Goal: Information Seeking & Learning: Check status

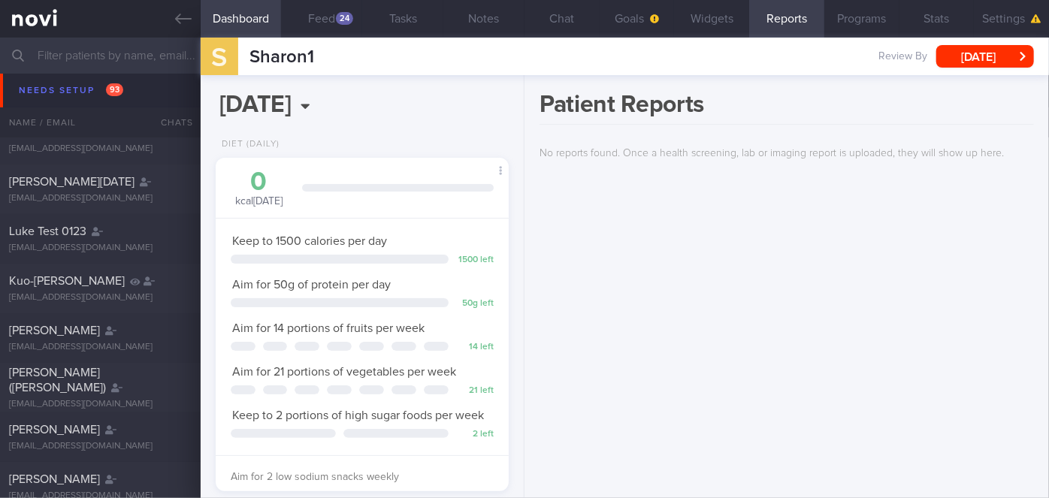
scroll to position [1776, 0]
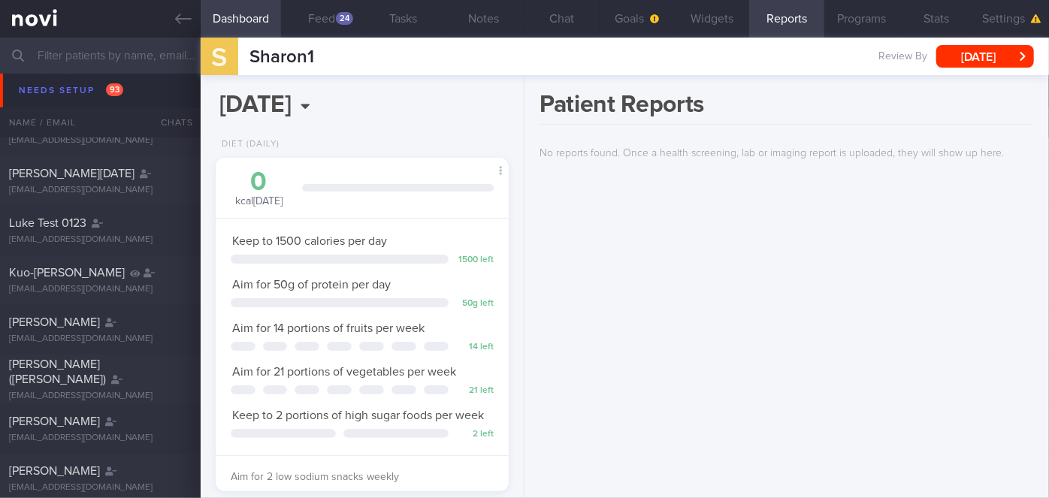
click at [116, 57] on input "text" at bounding box center [524, 56] width 1049 height 36
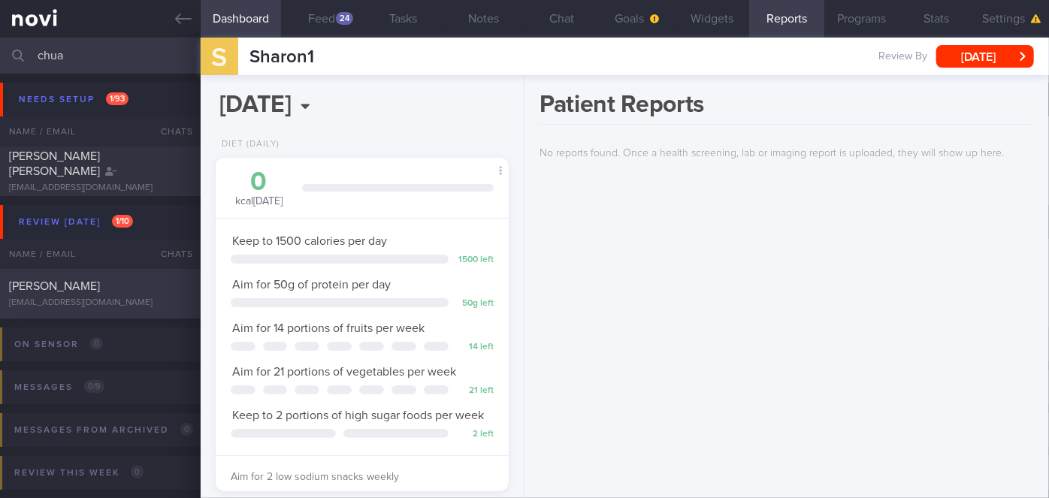
type input "chua"
click at [162, 294] on div "[PERSON_NAME]" at bounding box center [98, 286] width 179 height 15
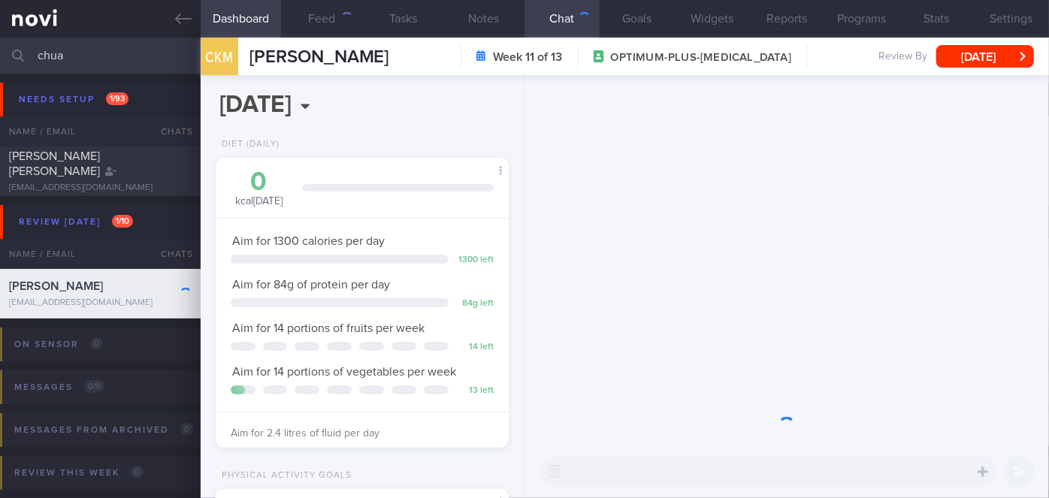
scroll to position [149, 256]
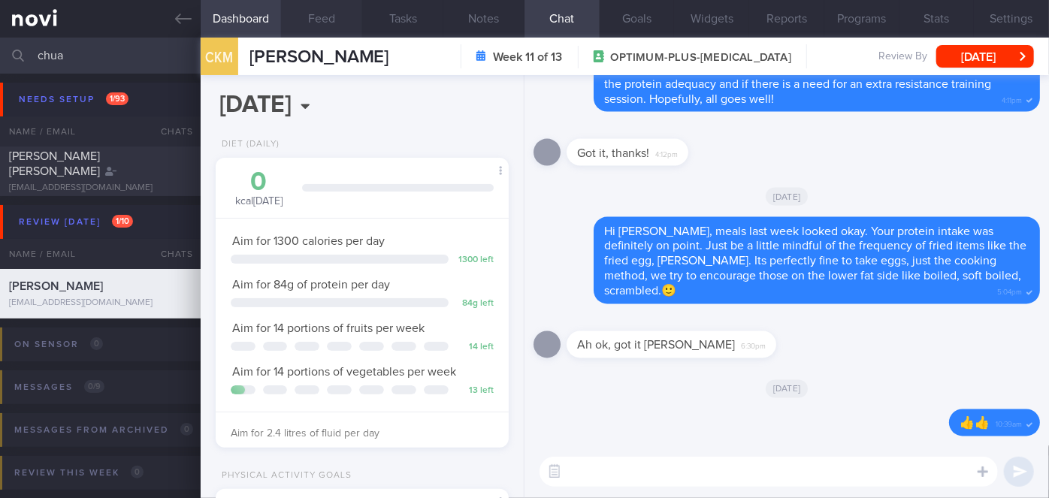
click at [307, 21] on button "Feed" at bounding box center [321, 19] width 81 height 38
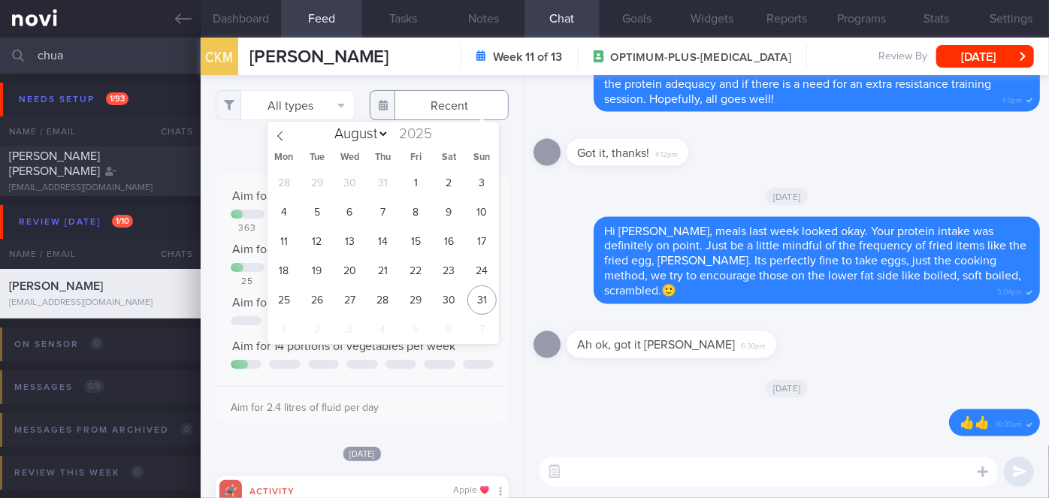
click at [435, 98] on input "text" at bounding box center [439, 105] width 139 height 30
click at [286, 271] on span "18" at bounding box center [283, 270] width 29 height 29
type input "[DATE]"
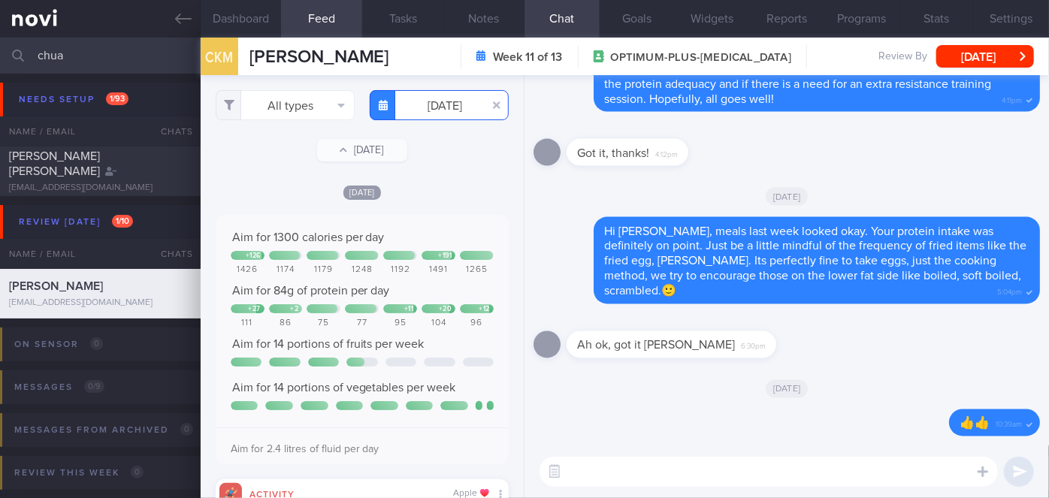
scroll to position [65, 263]
click at [290, 106] on button "All types" at bounding box center [285, 105] width 139 height 30
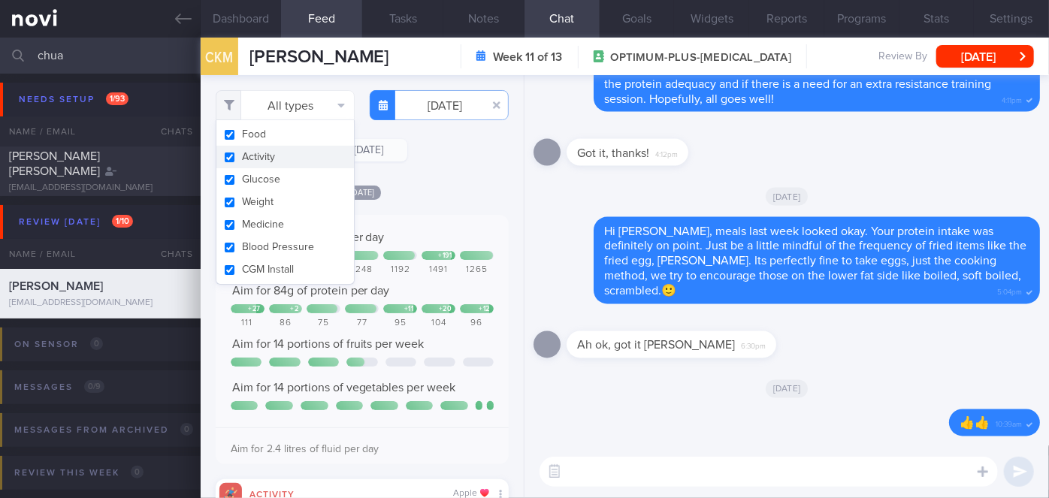
click at [284, 159] on button "Activity" at bounding box center [286, 157] width 138 height 23
checkbox input "false"
click at [431, 189] on div "[DATE]" at bounding box center [362, 192] width 293 height 16
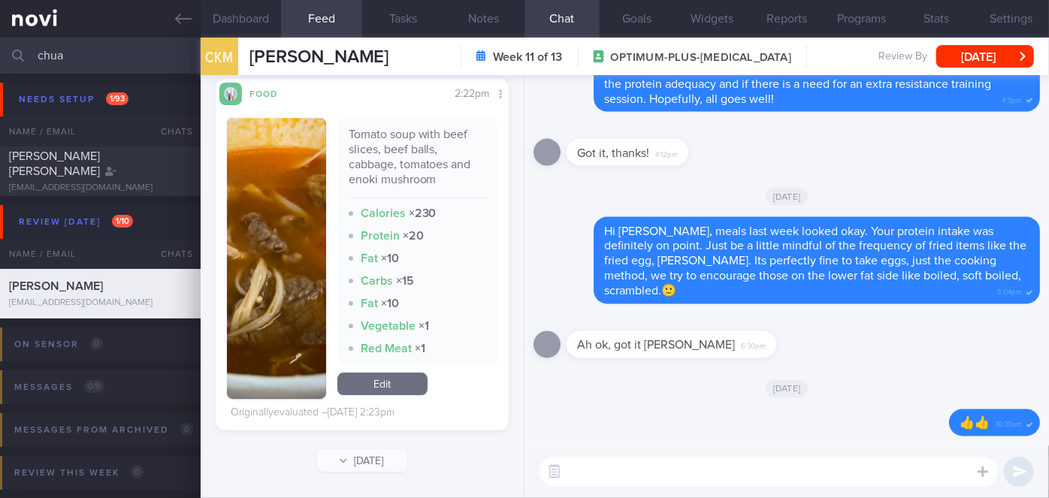
click at [269, 298] on button "button" at bounding box center [276, 258] width 99 height 281
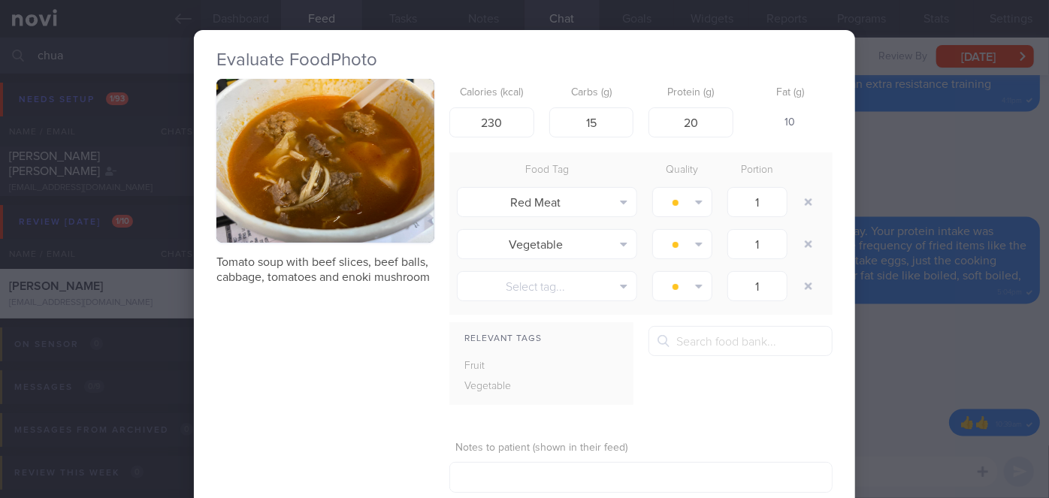
click at [876, 361] on div "Evaluate Food Photo Tomato soup with beef slices, beef balls, cabbage, tomatoes…" at bounding box center [524, 249] width 1049 height 498
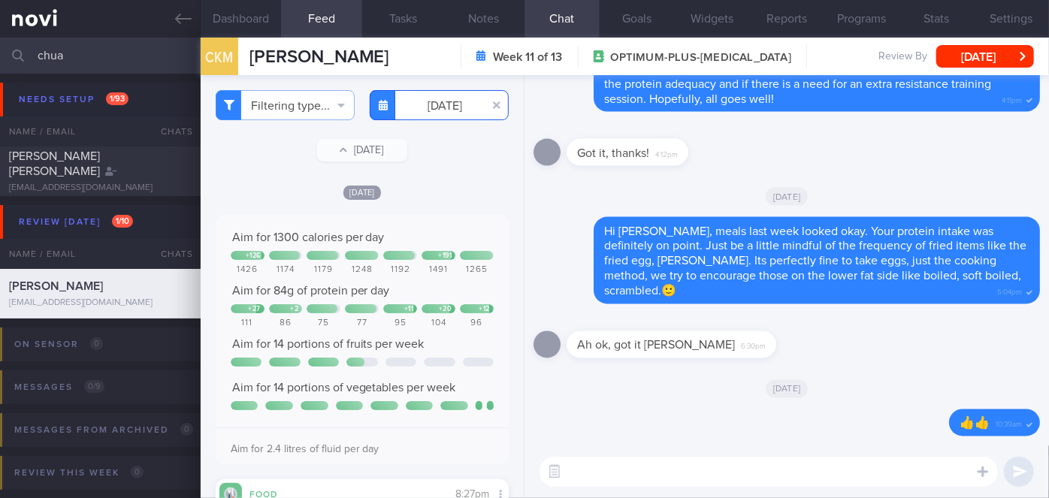
click at [435, 108] on input "[DATE]" at bounding box center [439, 105] width 139 height 30
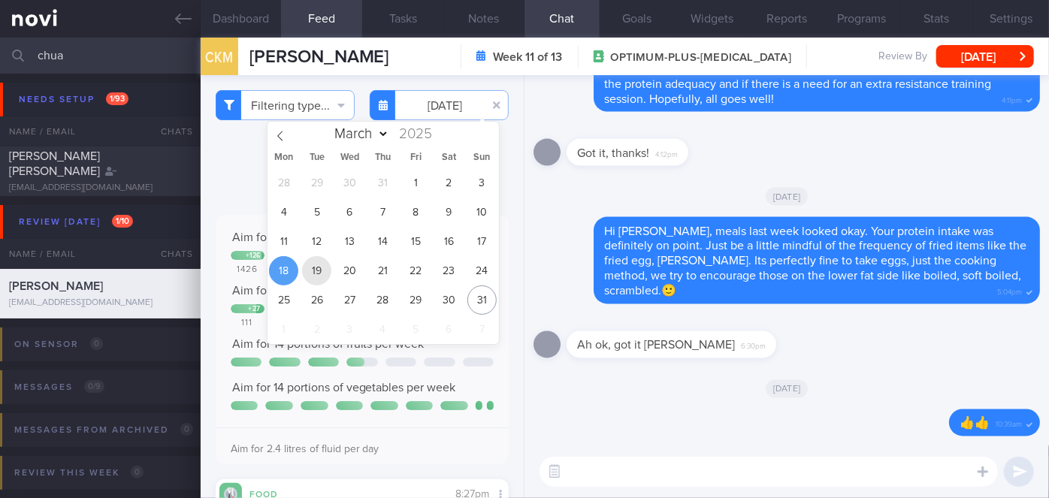
click at [314, 280] on span "19" at bounding box center [316, 270] width 29 height 29
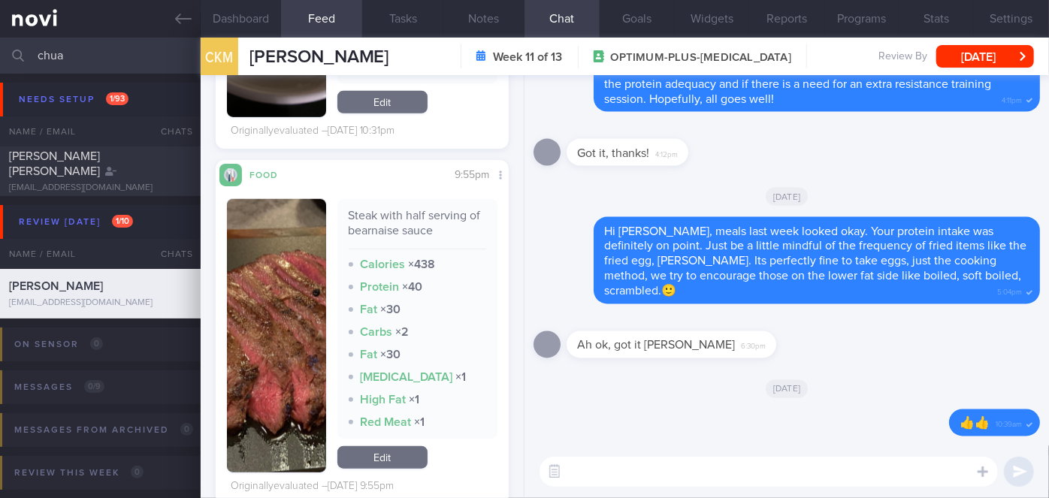
click at [291, 285] on button "button" at bounding box center [276, 336] width 99 height 274
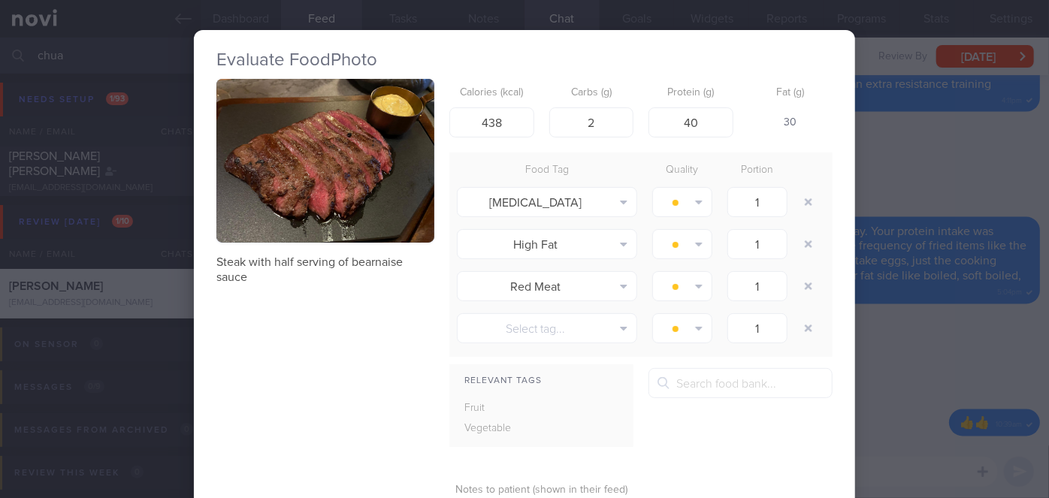
click at [897, 340] on div "Evaluate Food Photo Steak with half serving of bearnaise sauce Calories (kcal) …" at bounding box center [524, 249] width 1049 height 498
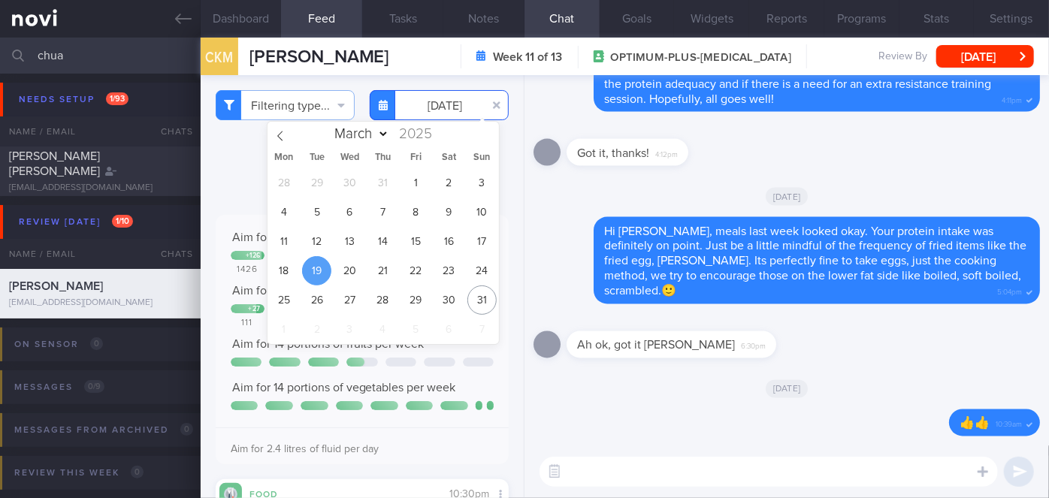
click at [435, 111] on input "[DATE]" at bounding box center [439, 105] width 139 height 30
click at [345, 276] on span "20" at bounding box center [349, 270] width 29 height 29
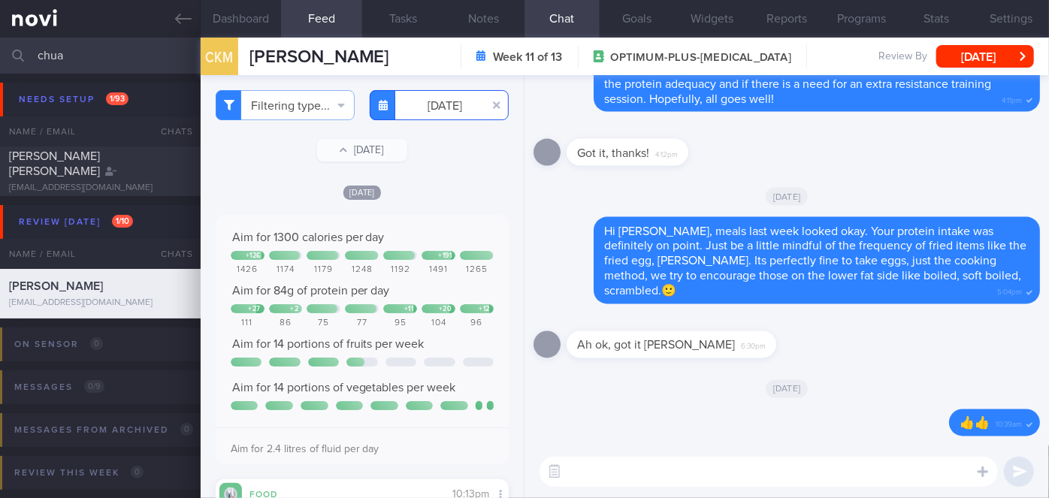
scroll to position [341, 0]
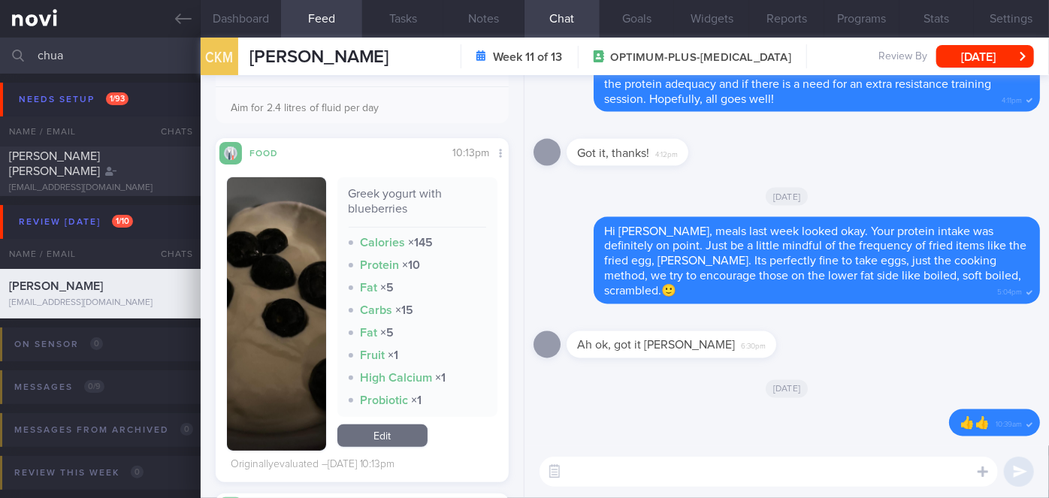
click at [302, 313] on button "button" at bounding box center [276, 314] width 99 height 274
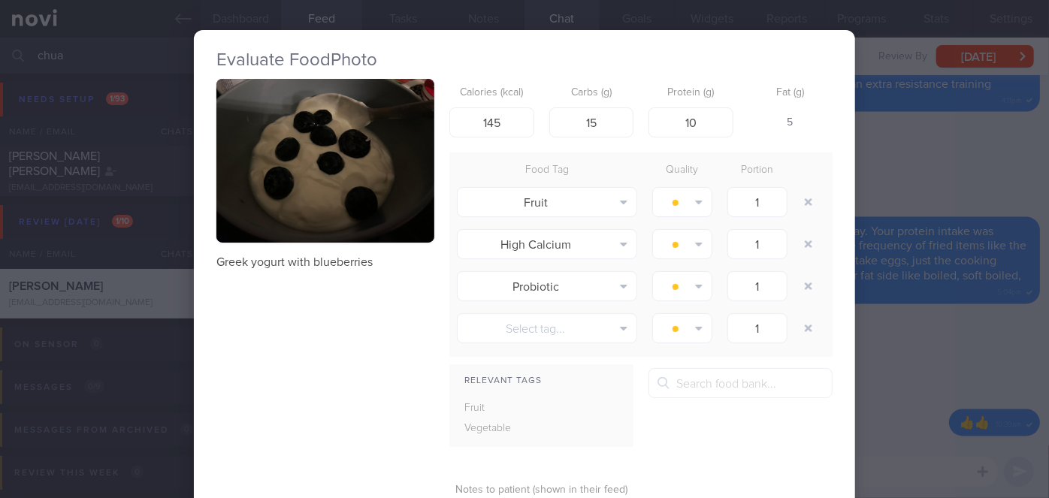
click at [844, 345] on div "Evaluate Food Photo Greek yogurt with blueberries Calories (kcal) 145 Carbs (g)…" at bounding box center [525, 316] width 662 height 572
click at [907, 355] on div "Evaluate Food Photo Greek yogurt with blueberries Calories (kcal) 145 Carbs (g)…" at bounding box center [524, 249] width 1049 height 498
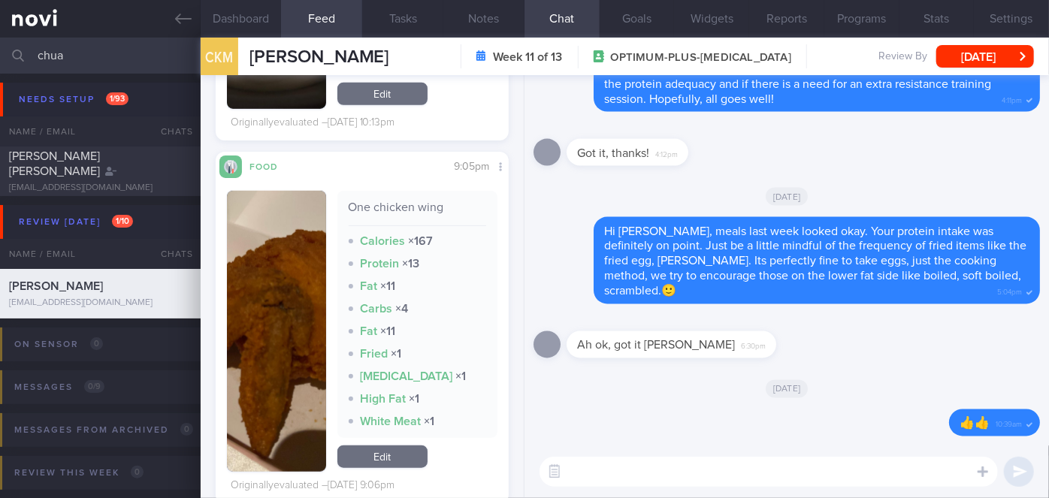
scroll to position [1025, 0]
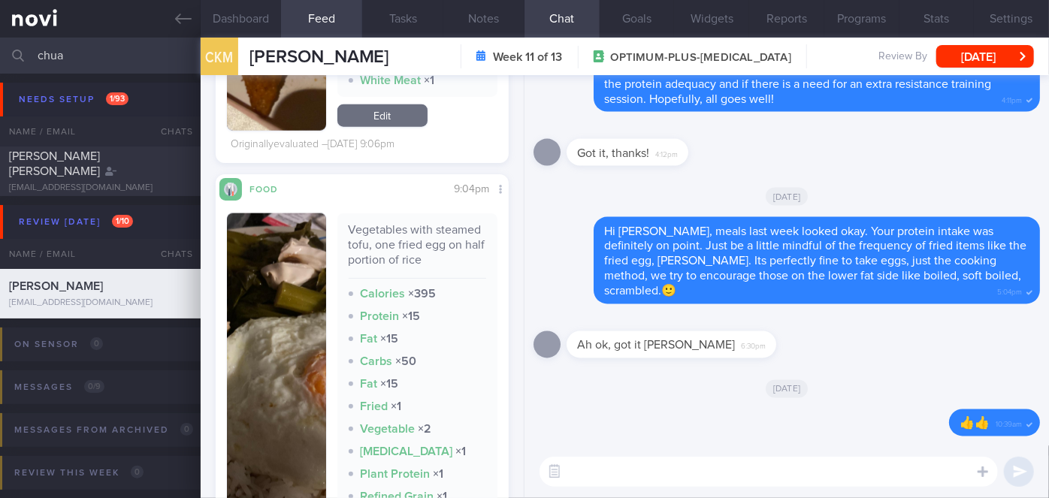
click at [279, 319] on img "button" at bounding box center [276, 381] width 99 height 334
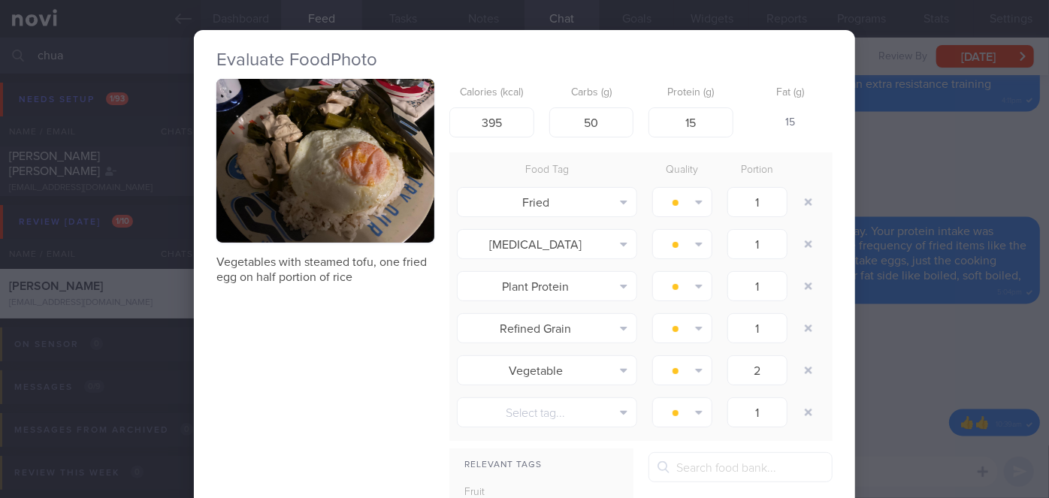
click at [922, 361] on div "Evaluate Food Photo Vegetables with steamed tofu, one fried egg on half portion…" at bounding box center [524, 249] width 1049 height 498
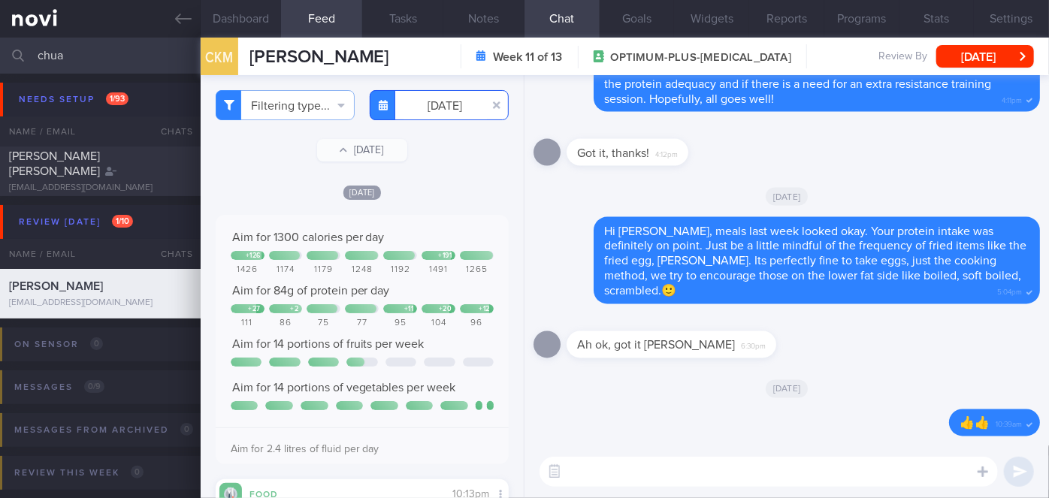
click at [435, 107] on input "[DATE]" at bounding box center [439, 105] width 139 height 30
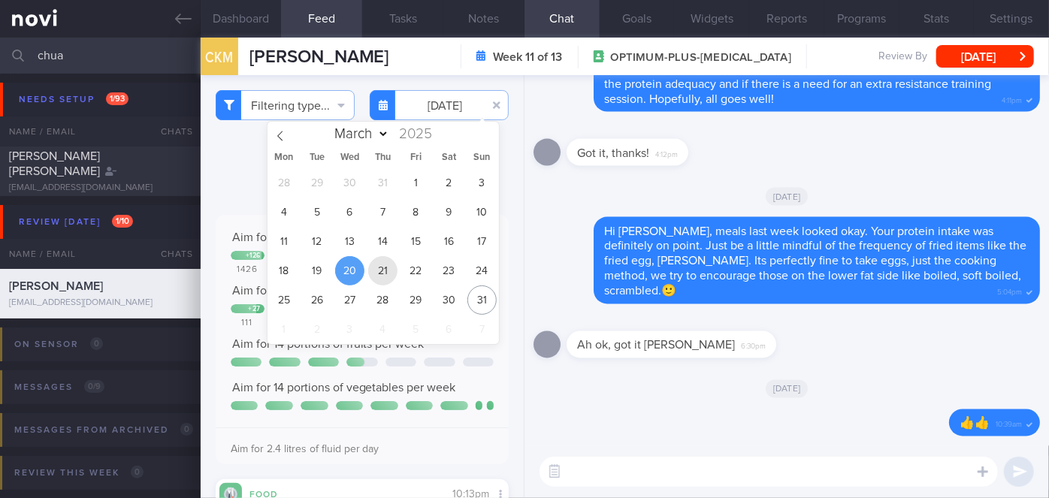
click at [388, 262] on span "21" at bounding box center [382, 270] width 29 height 29
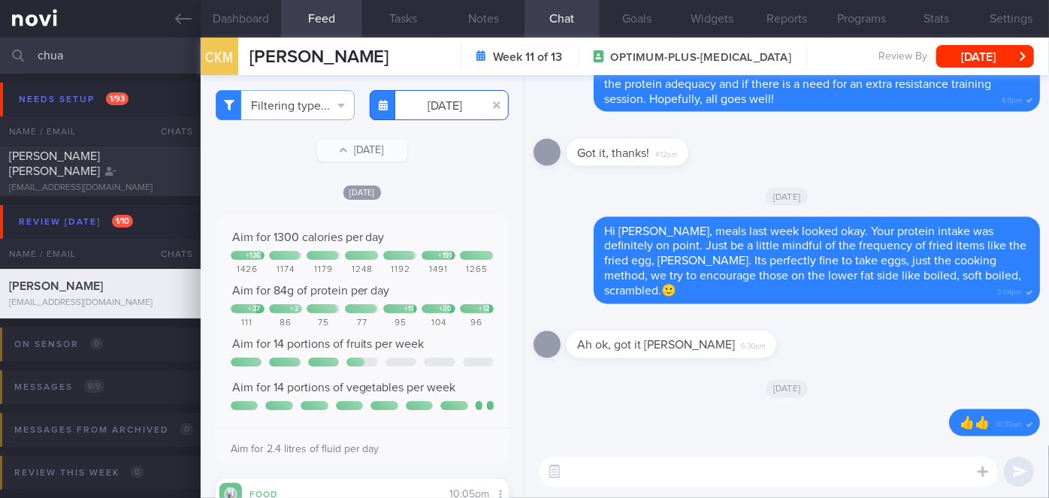
click at [431, 115] on input "[DATE]" at bounding box center [439, 105] width 139 height 30
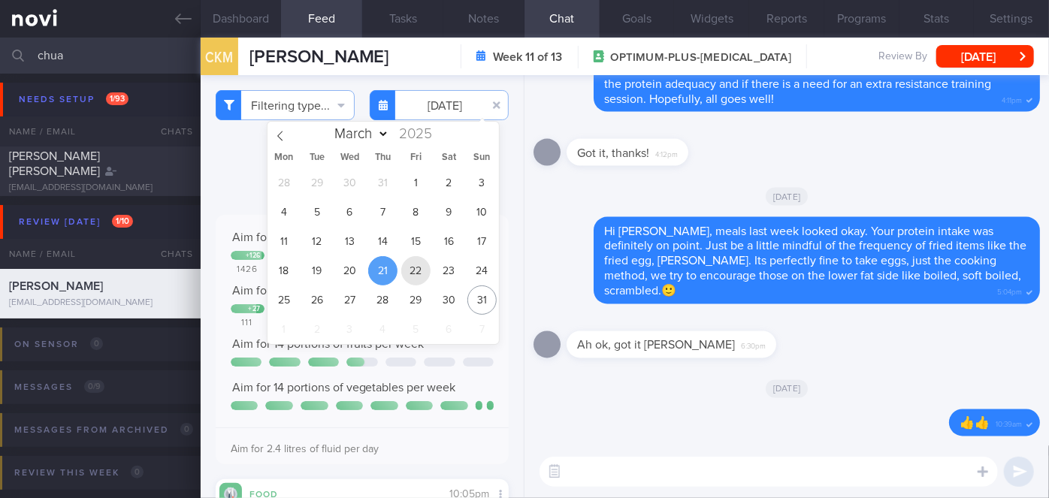
click at [419, 269] on span "22" at bounding box center [415, 270] width 29 height 29
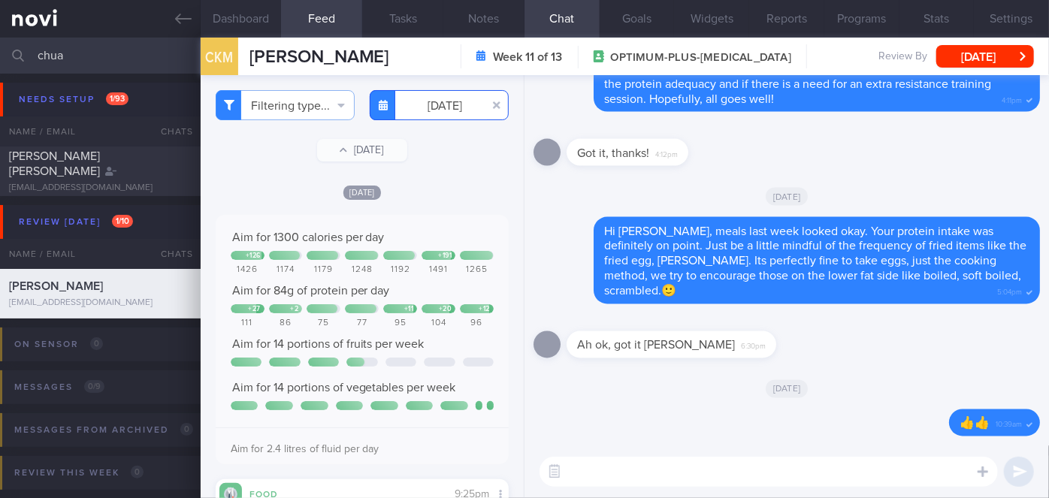
click at [442, 106] on input "[DATE]" at bounding box center [439, 105] width 139 height 30
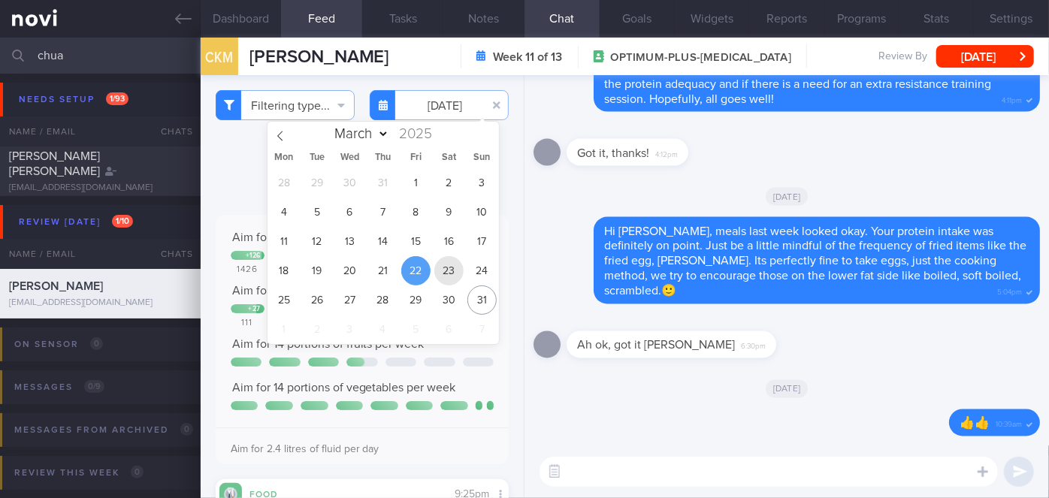
click at [447, 268] on span "23" at bounding box center [449, 270] width 29 height 29
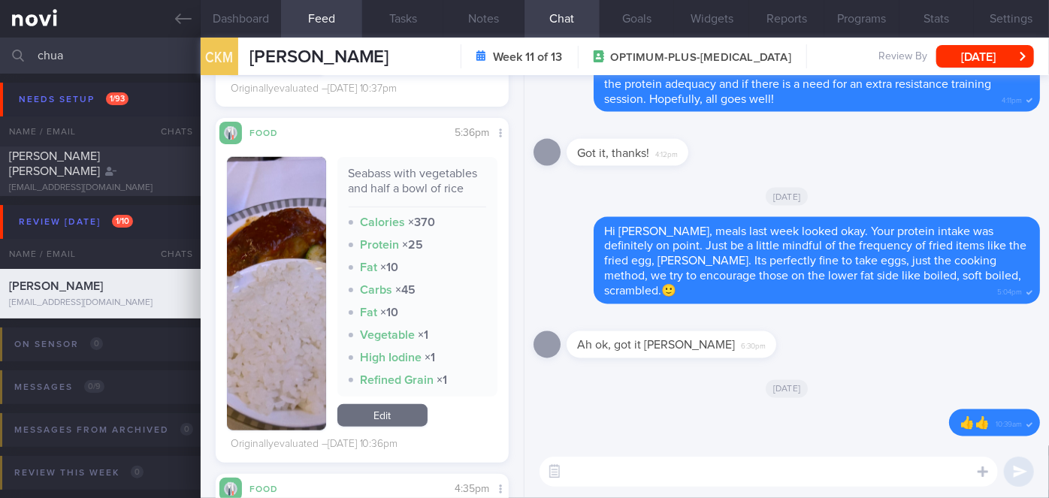
scroll to position [804, 0]
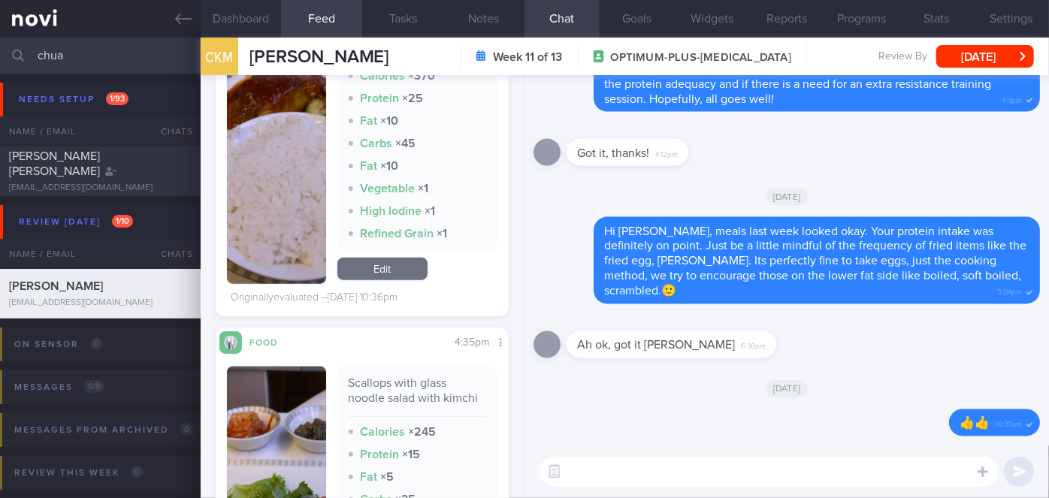
click at [288, 204] on img "button" at bounding box center [276, 148] width 99 height 274
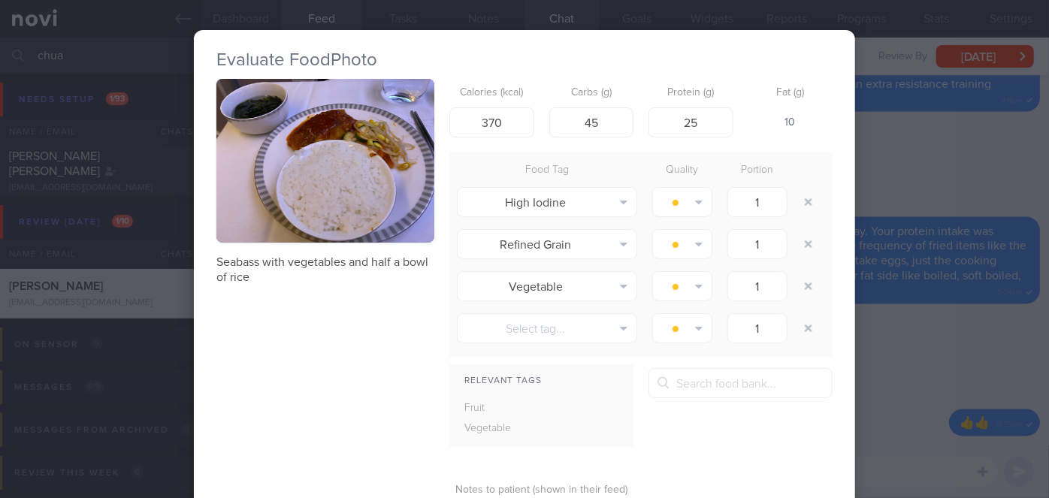
click at [974, 394] on div "Evaluate Food Photo Seabass with vegetables and half a bowl of rice Calories (k…" at bounding box center [524, 249] width 1049 height 498
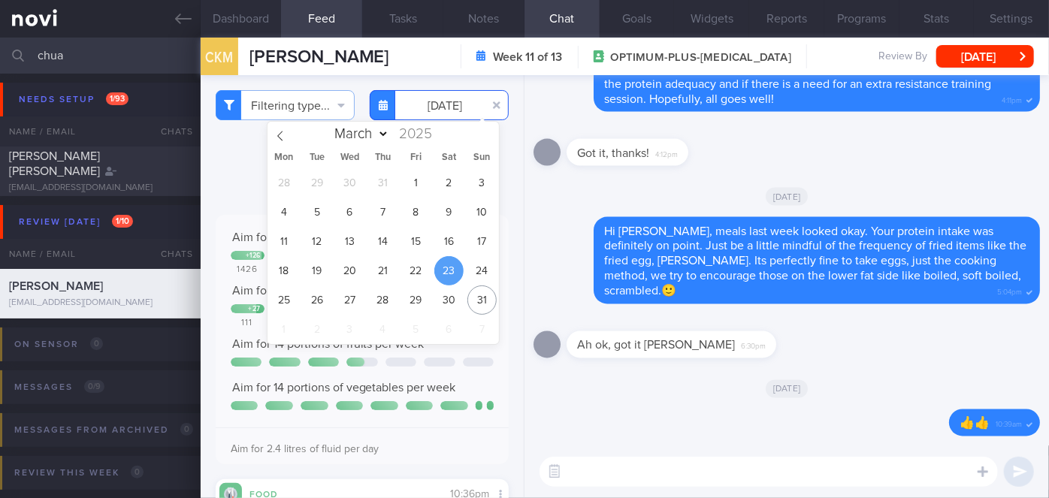
click at [416, 102] on input "[DATE]" at bounding box center [439, 105] width 139 height 30
click at [488, 274] on span "24" at bounding box center [482, 270] width 29 height 29
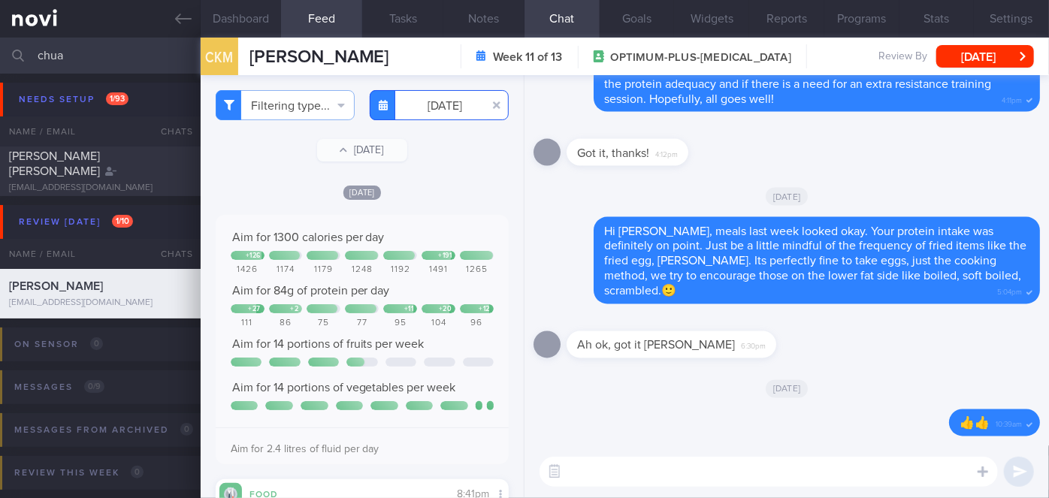
click at [449, 107] on input "[DATE]" at bounding box center [439, 105] width 139 height 30
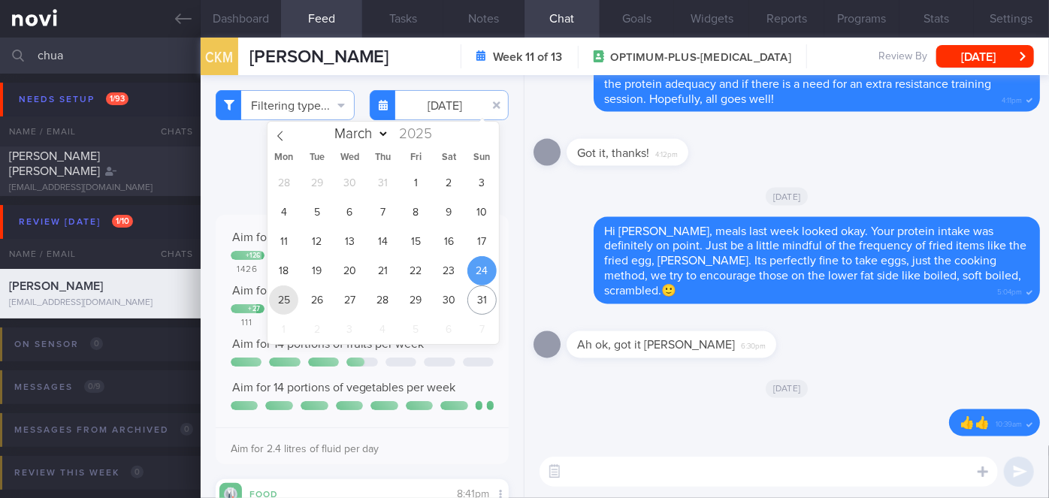
click at [286, 298] on span "25" at bounding box center [283, 300] width 29 height 29
type input "[DATE]"
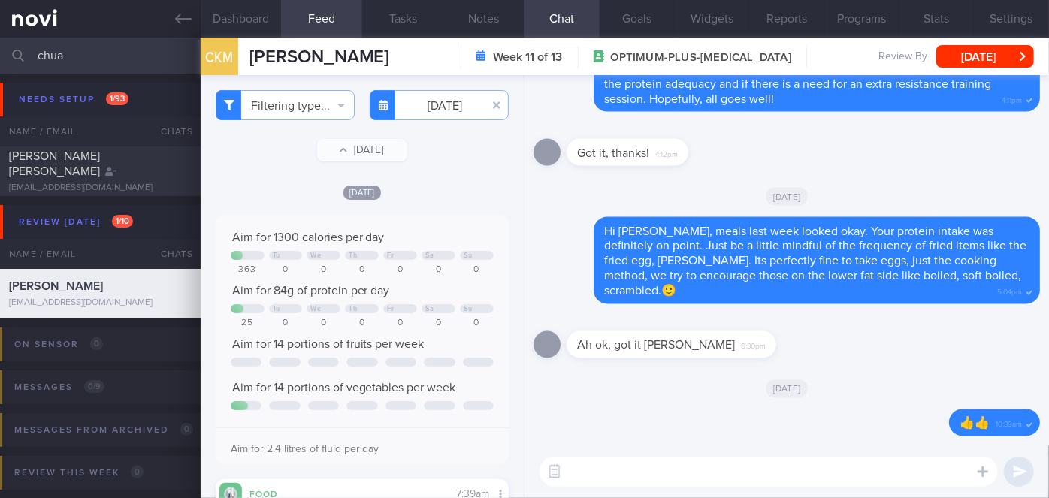
click at [698, 465] on textarea at bounding box center [769, 472] width 459 height 30
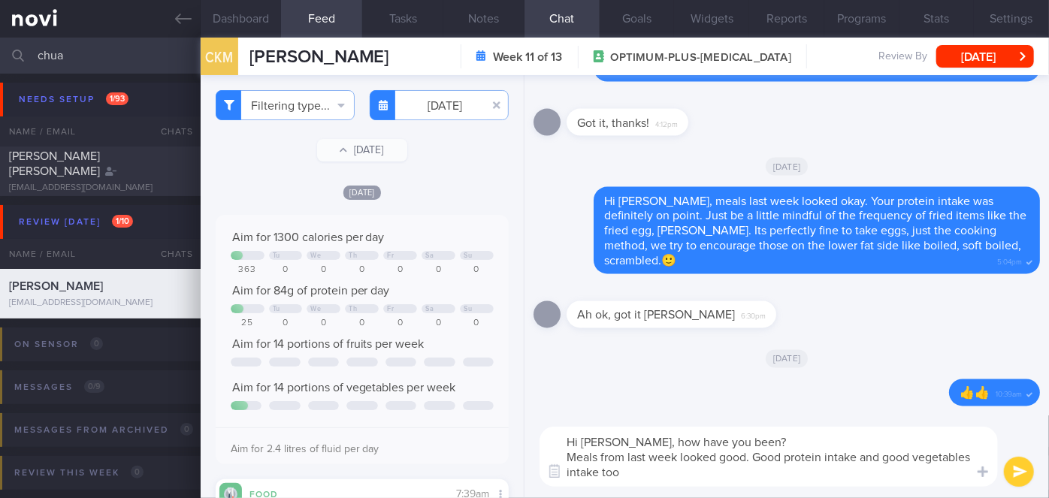
type textarea "Hi [PERSON_NAME], how have you been? Meals from last week looked good. Good pro…"
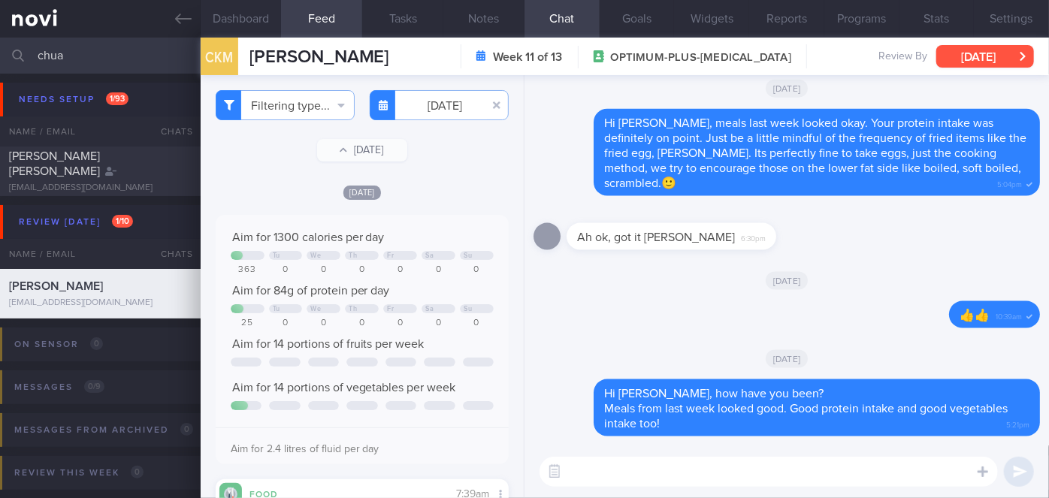
click at [997, 59] on button "[DATE]" at bounding box center [986, 56] width 98 height 23
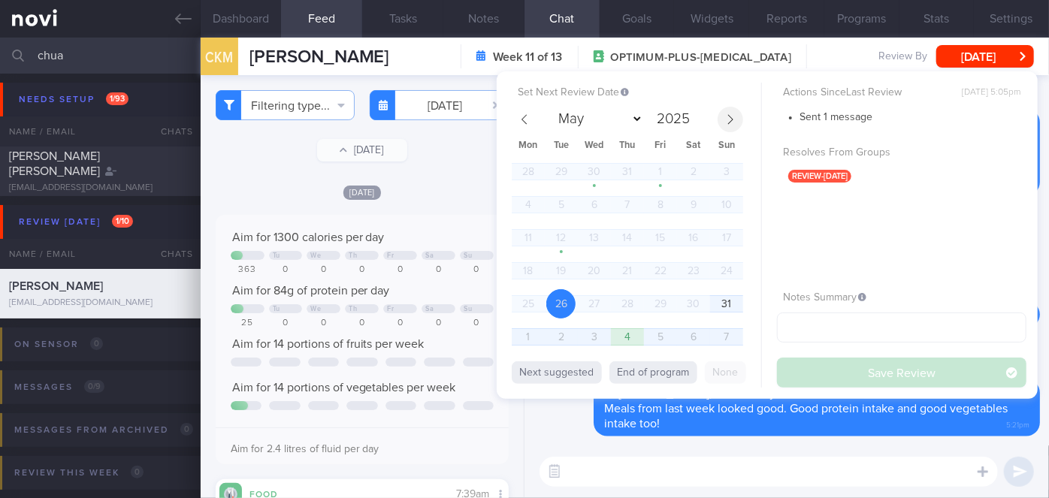
click at [729, 119] on icon at bounding box center [730, 119] width 11 height 11
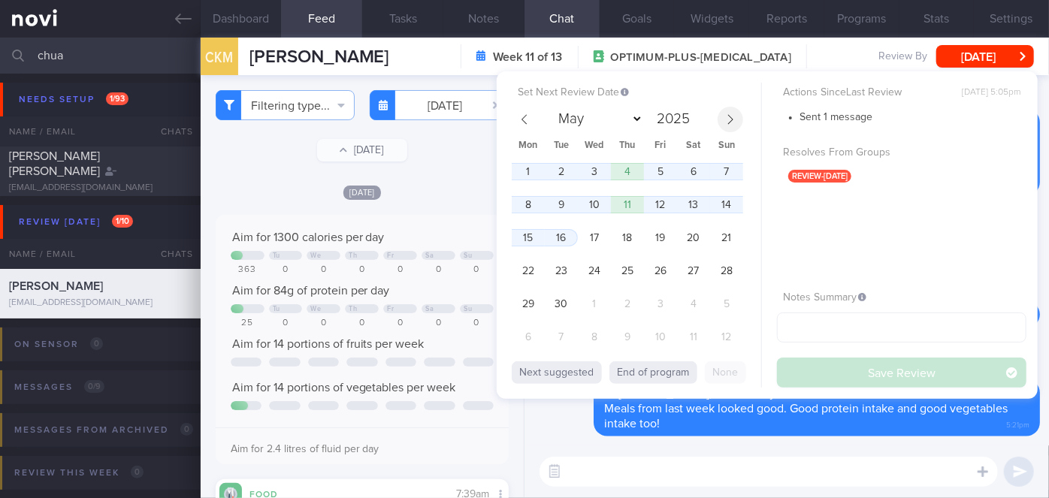
select select "8"
click at [554, 198] on span "9" at bounding box center [561, 204] width 29 height 29
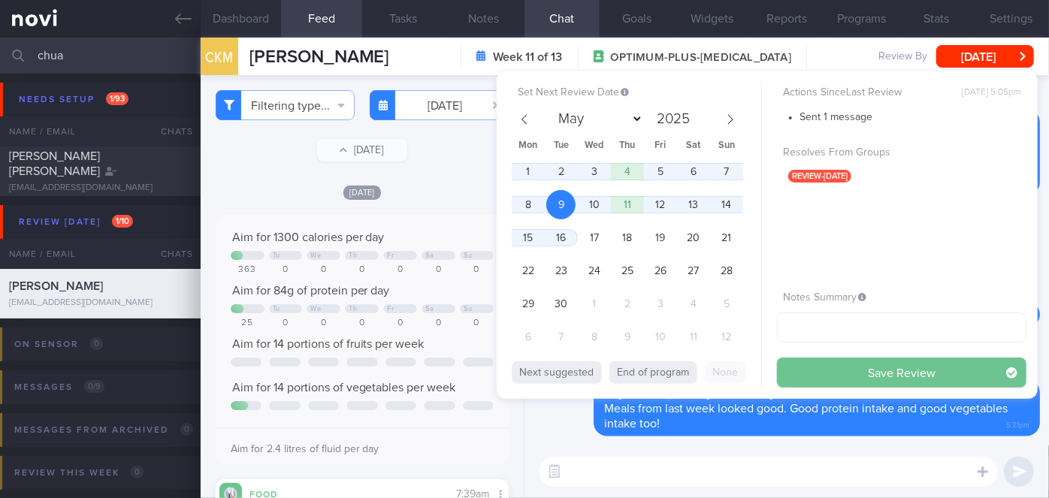
click at [879, 364] on button "Save Review" at bounding box center [902, 373] width 250 height 30
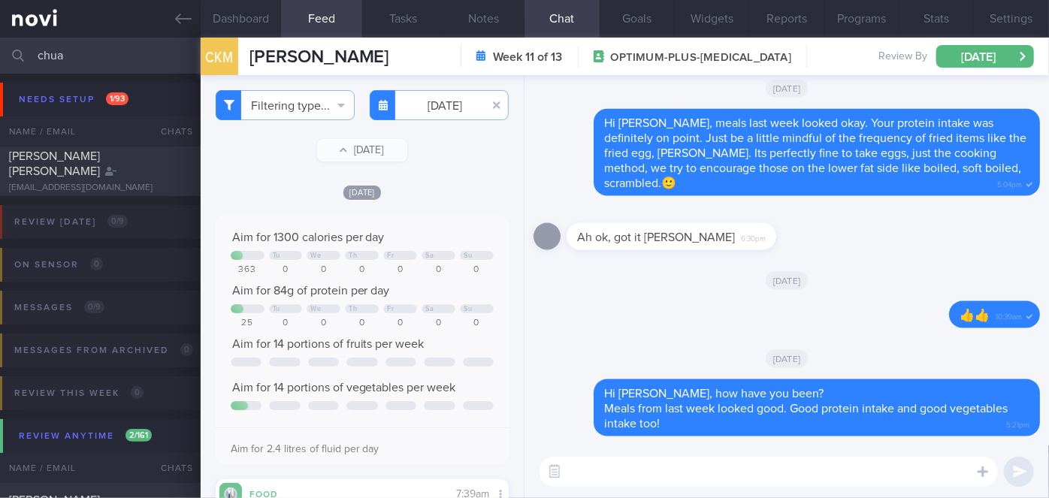
click at [90, 57] on input "chua" at bounding box center [524, 56] width 1049 height 36
type input "c"
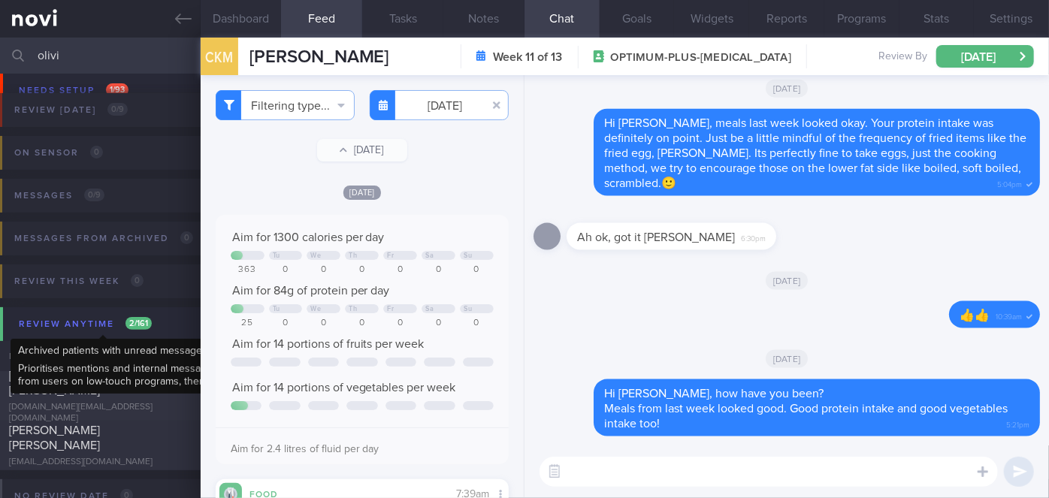
scroll to position [219, 0]
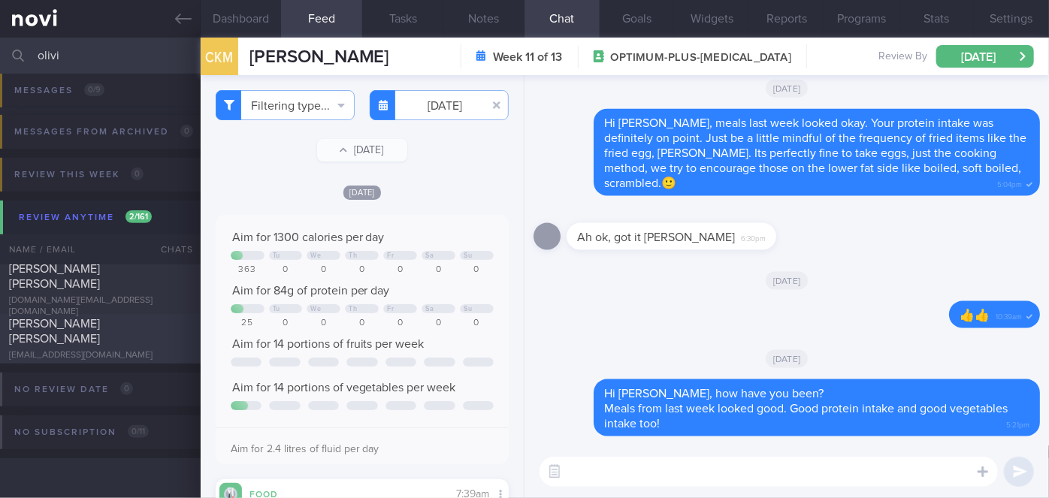
click at [147, 338] on div "[PERSON_NAME] [PERSON_NAME]" at bounding box center [98, 332] width 179 height 30
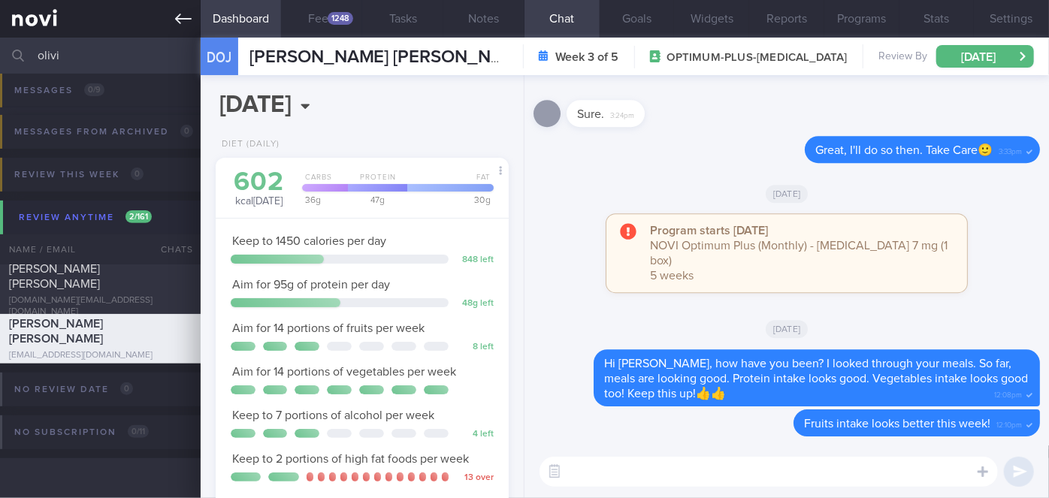
scroll to position [149, 256]
click at [68, 52] on input "olivi" at bounding box center [524, 56] width 1049 height 36
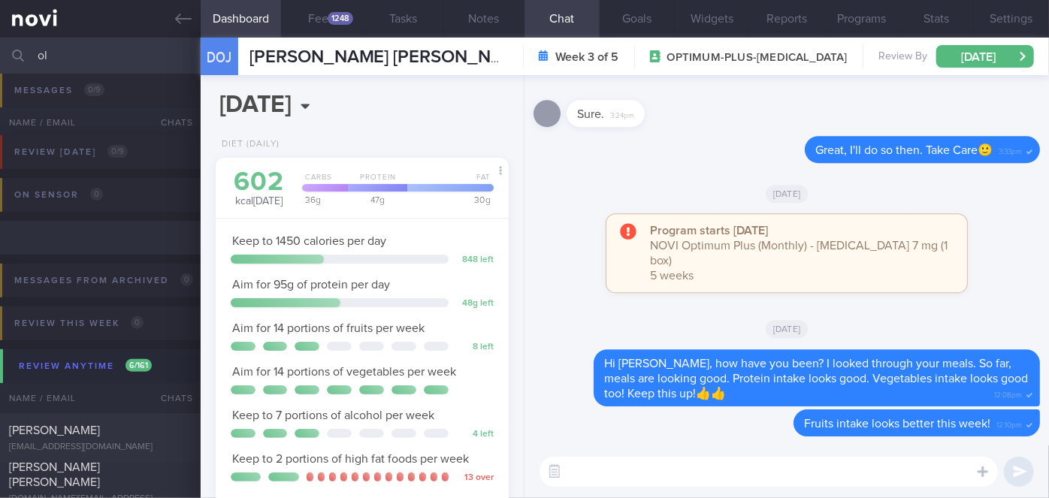
type input "o"
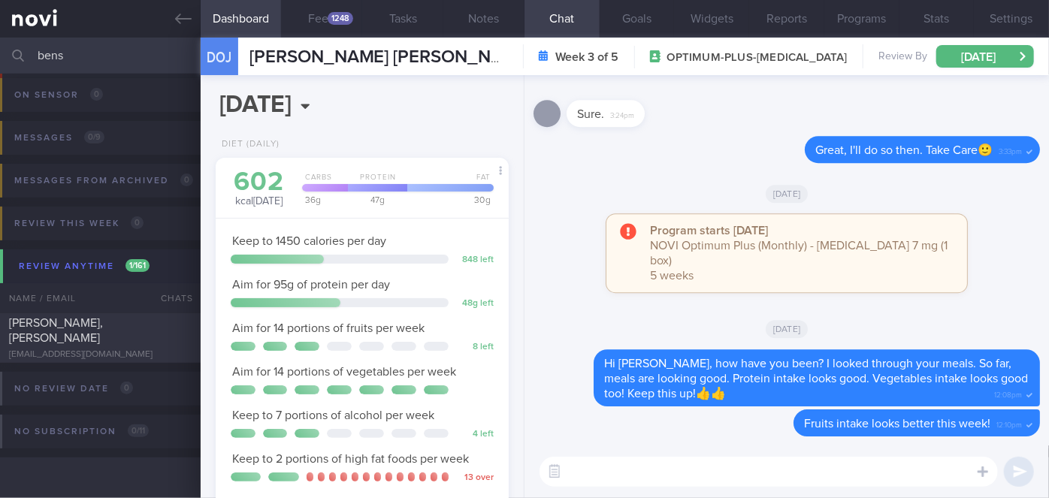
scroll to position [90, 0]
click at [153, 350] on div "[EMAIL_ADDRESS][DOMAIN_NAME]" at bounding box center [100, 355] width 183 height 11
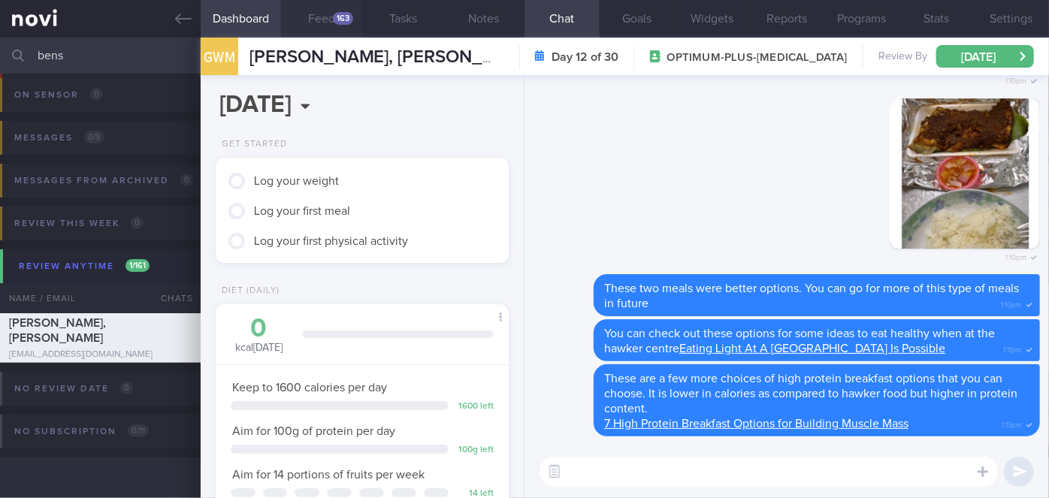
click at [333, 18] on div "163" at bounding box center [343, 18] width 20 height 13
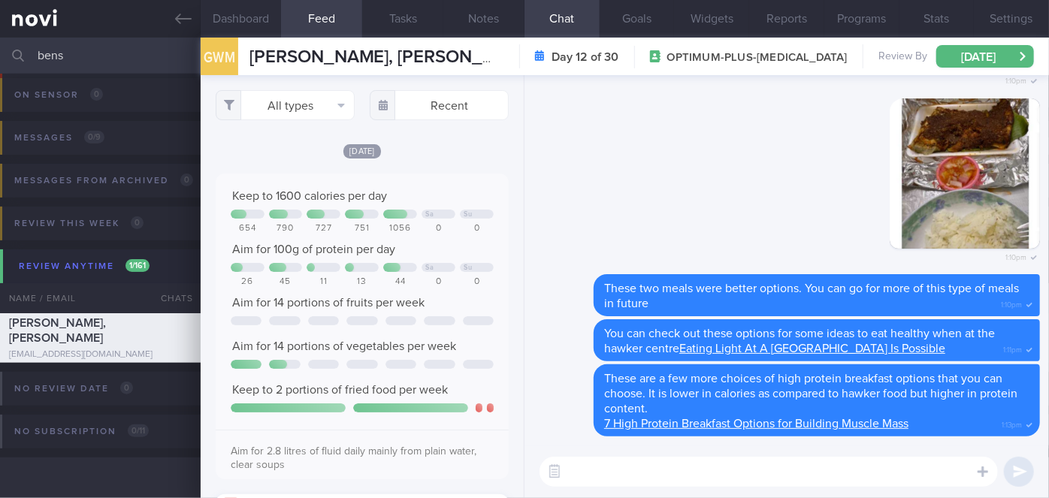
scroll to position [65, 263]
click at [113, 57] on input "bens" at bounding box center [524, 56] width 1049 height 36
type input "b"
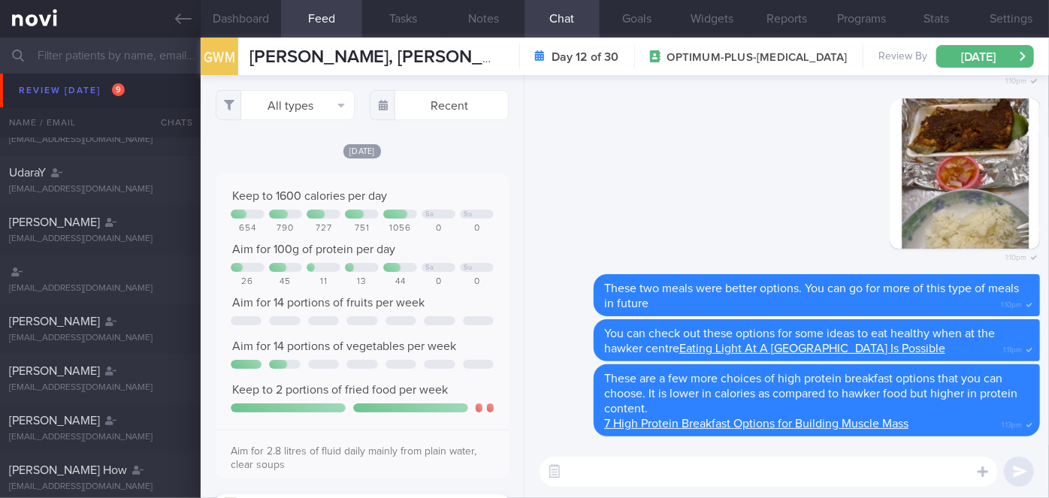
scroll to position [120, 0]
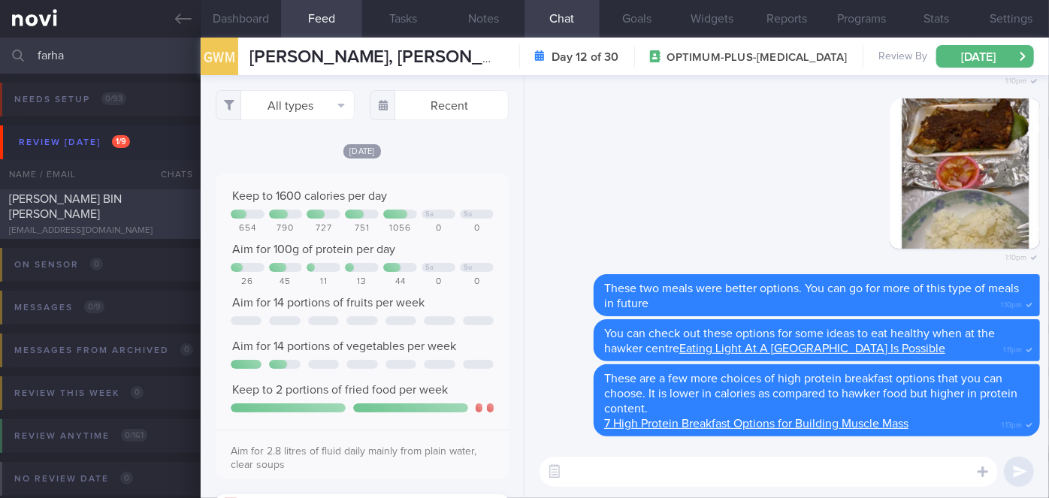
type input "farha"
click at [174, 214] on div "[PERSON_NAME] BIN [PERSON_NAME]" at bounding box center [98, 207] width 179 height 30
select select "7"
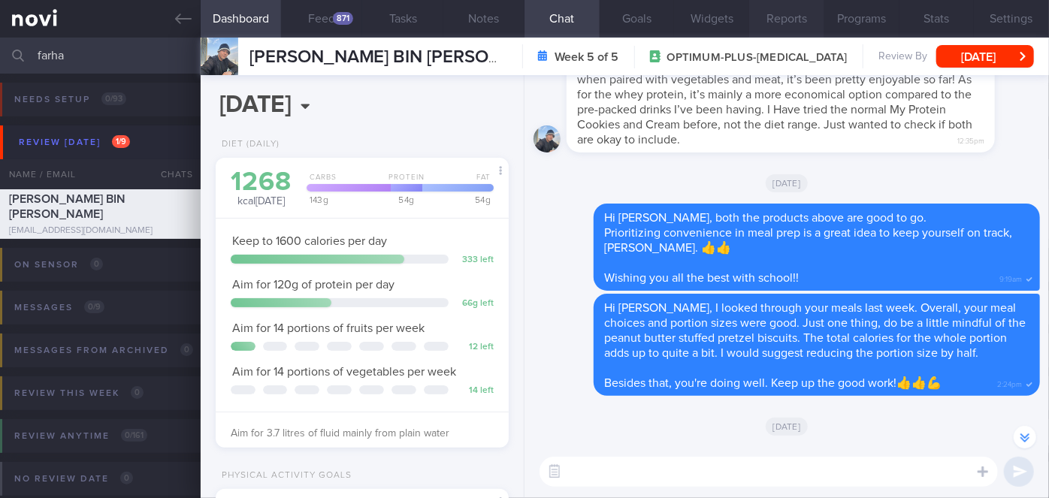
scroll to position [-2328, 0]
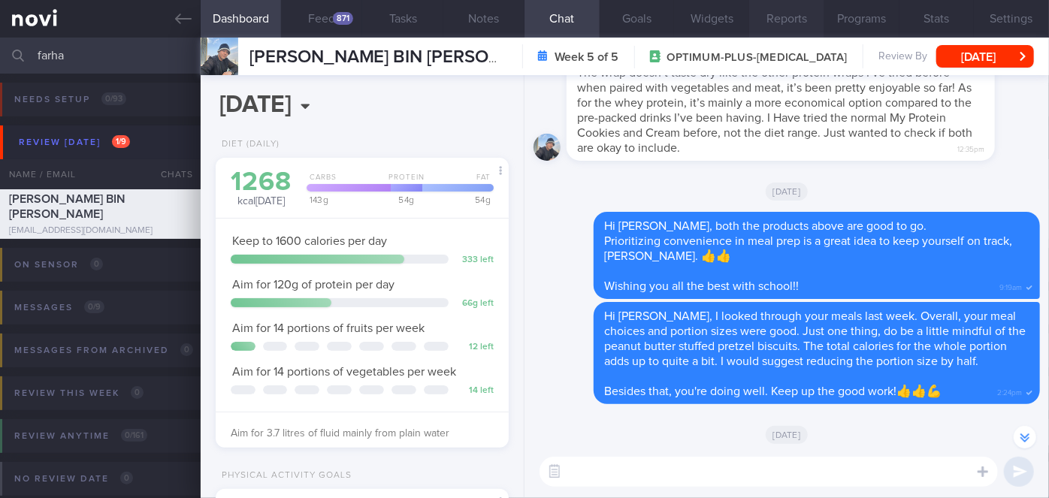
click at [789, 25] on button "Reports" at bounding box center [787, 19] width 75 height 38
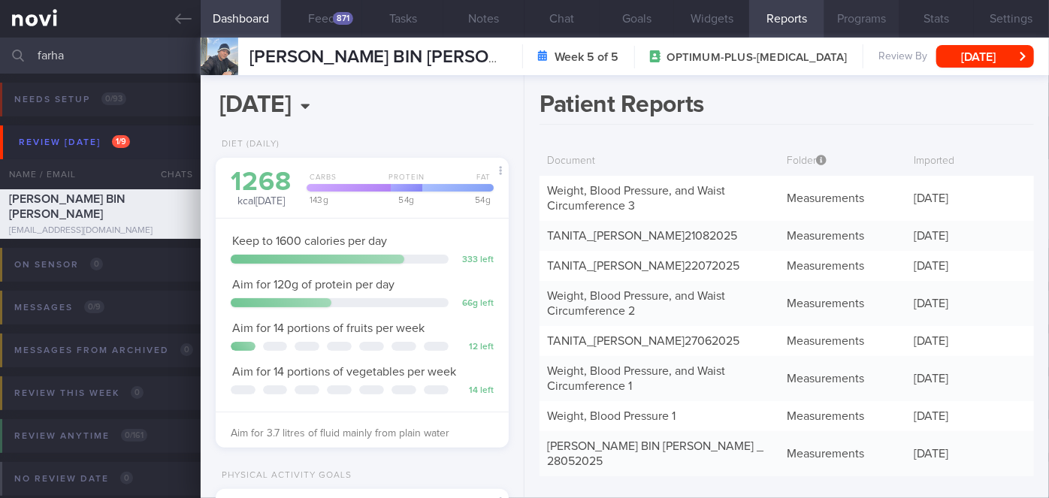
click at [837, 26] on button "Programs" at bounding box center [862, 19] width 75 height 38
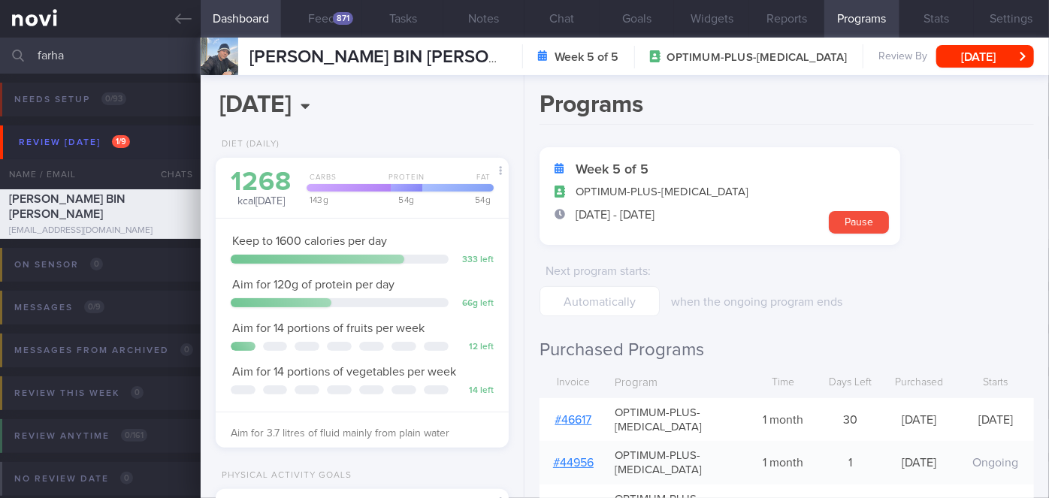
scroll to position [204, 0]
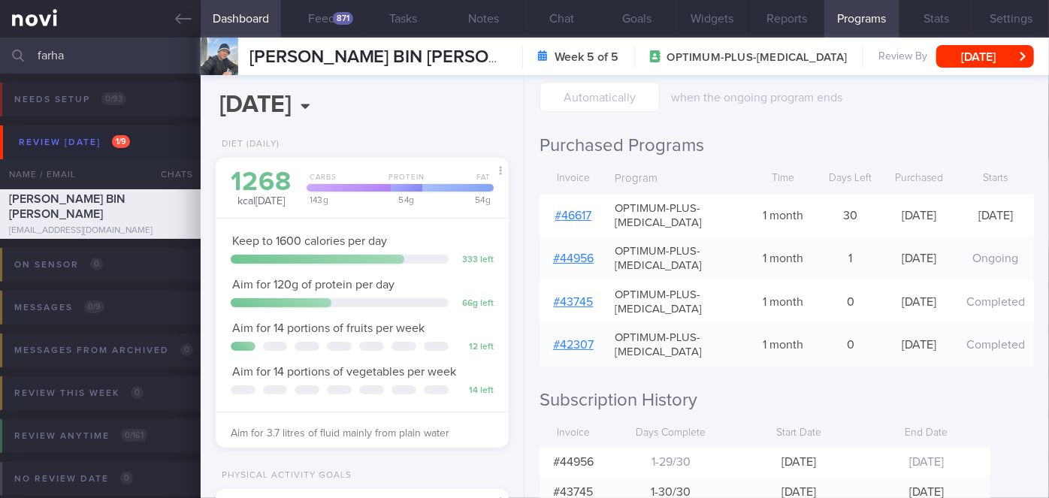
drag, startPoint x: 84, startPoint y: 57, endPoint x: 28, endPoint y: 53, distance: 56.5
click at [30, 54] on div "farha Assigned patients Assigned patients All active patients Archived patients" at bounding box center [524, 56] width 1049 height 36
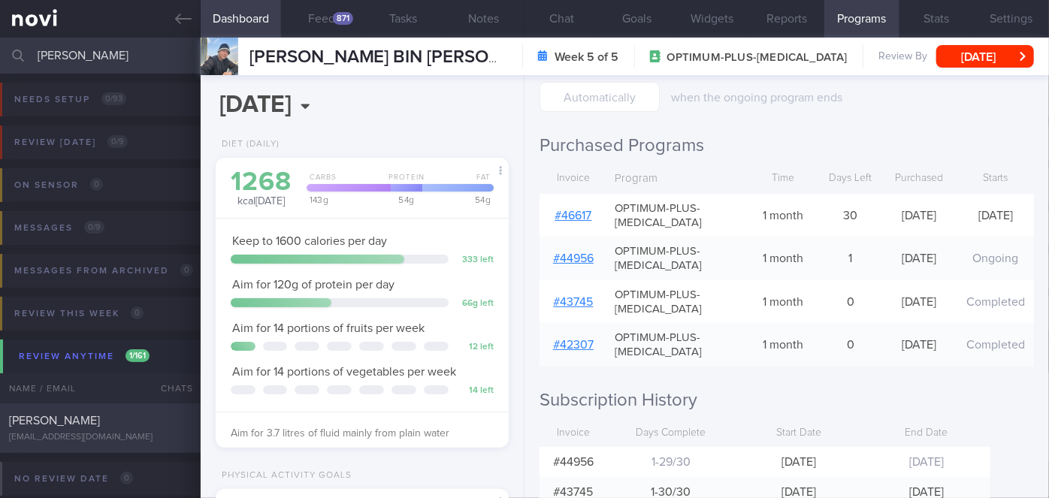
type input "[PERSON_NAME]"
click at [162, 427] on div "[PERSON_NAME]" at bounding box center [98, 420] width 179 height 15
select select "8"
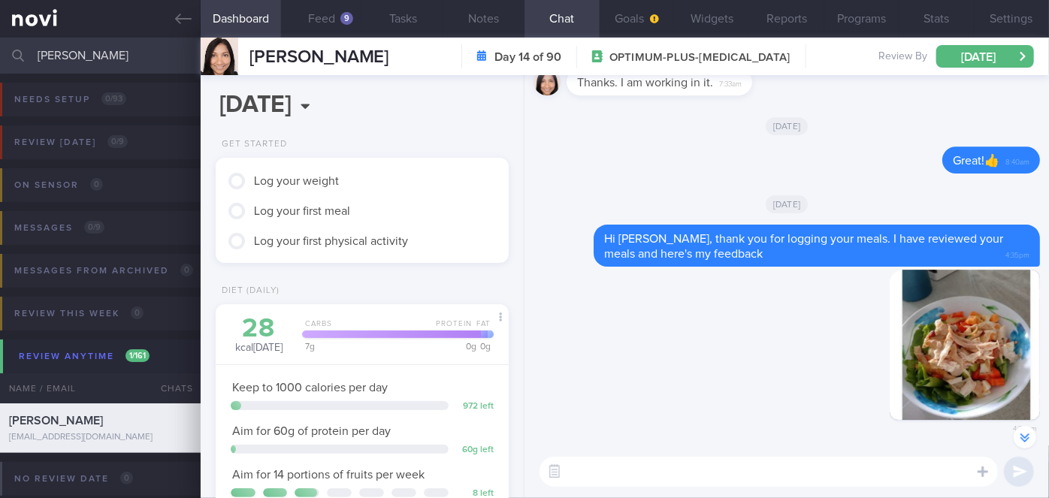
scroll to position [-1163, 0]
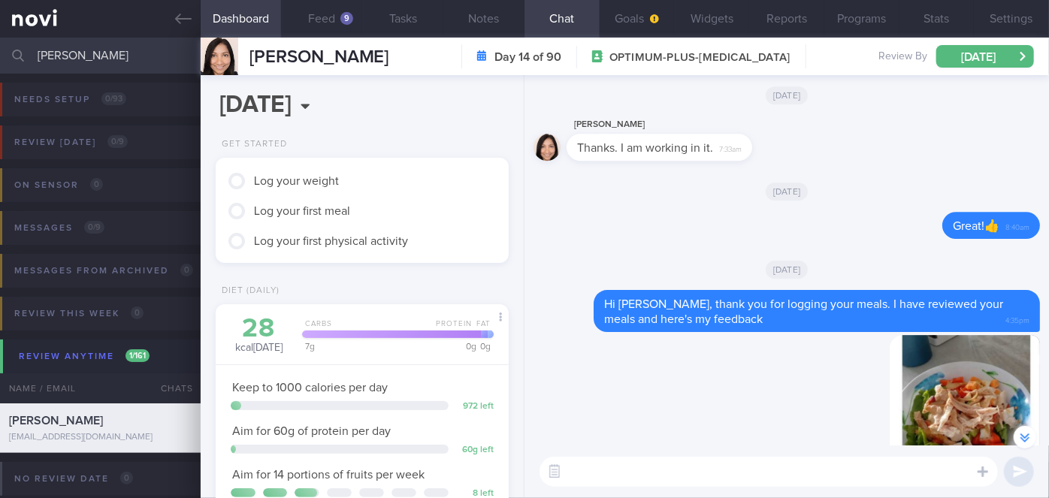
click at [140, 48] on input "[PERSON_NAME]" at bounding box center [524, 56] width 1049 height 36
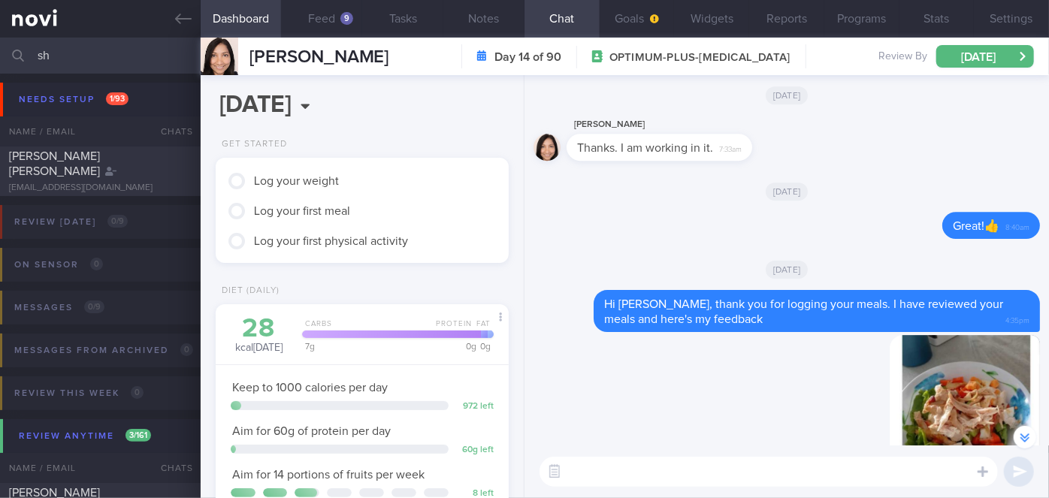
type input "s"
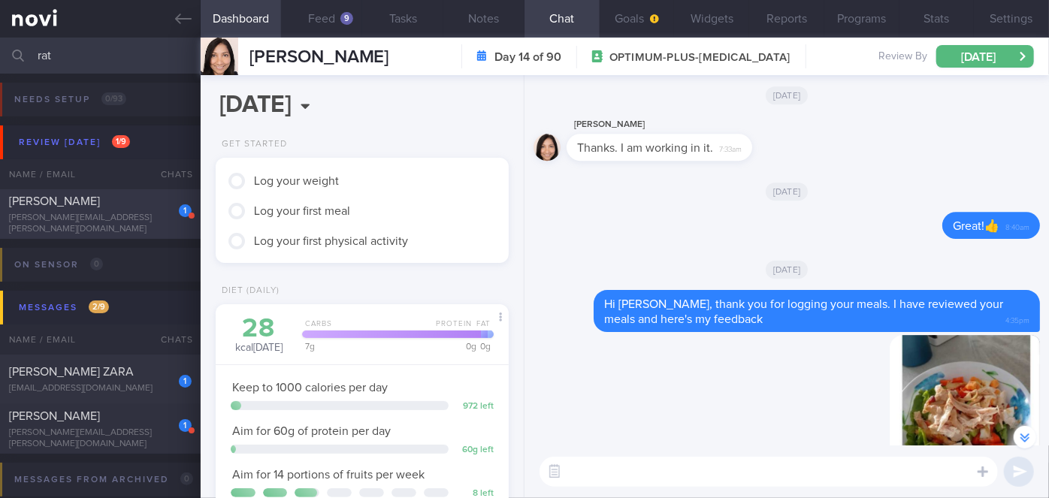
type input "rat"
click at [128, 209] on div "[PERSON_NAME]" at bounding box center [98, 201] width 179 height 15
select select "7"
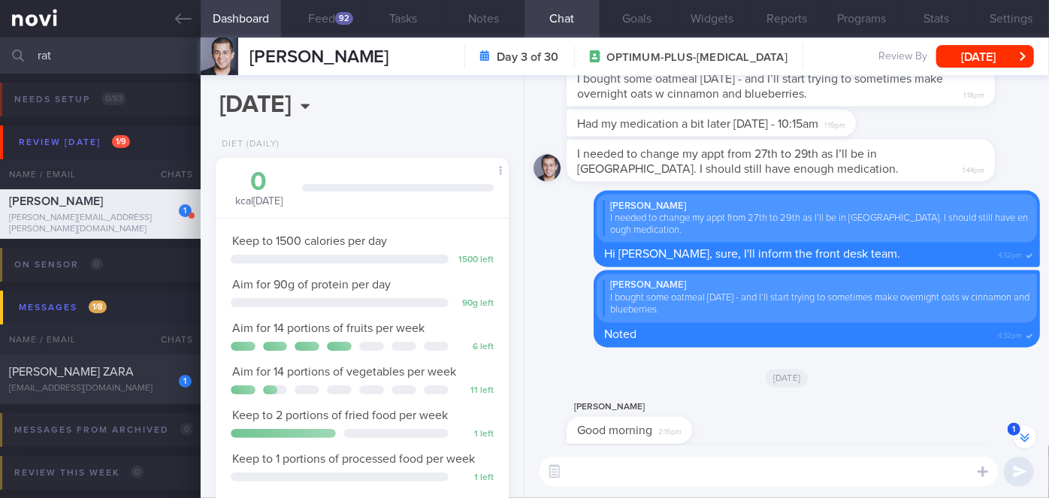
scroll to position [-906, 0]
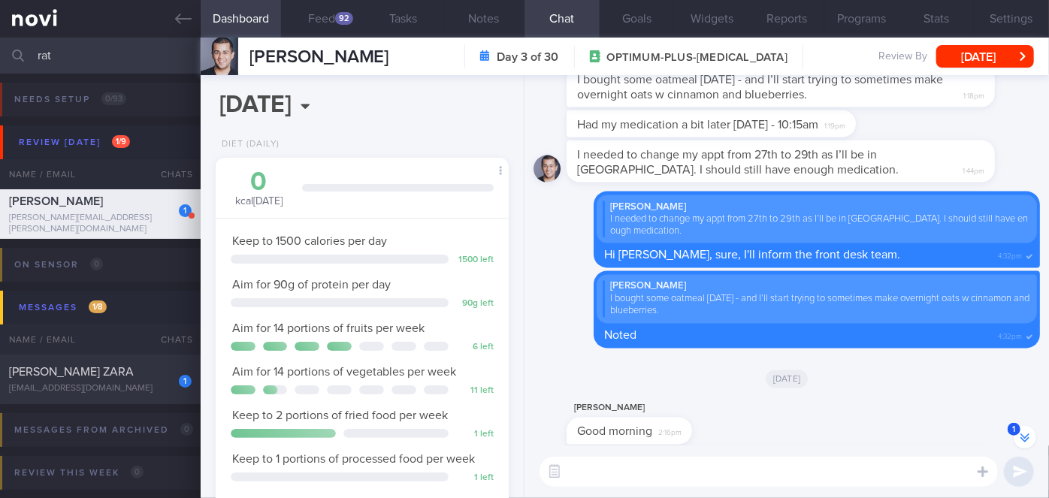
click at [125, 60] on input "rat" at bounding box center [524, 56] width 1049 height 36
type input "r"
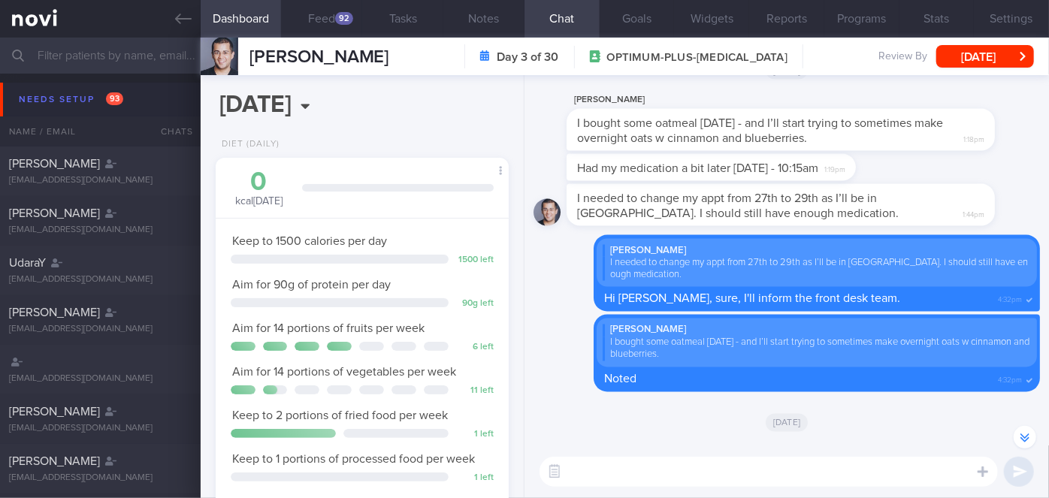
scroll to position [-862, 0]
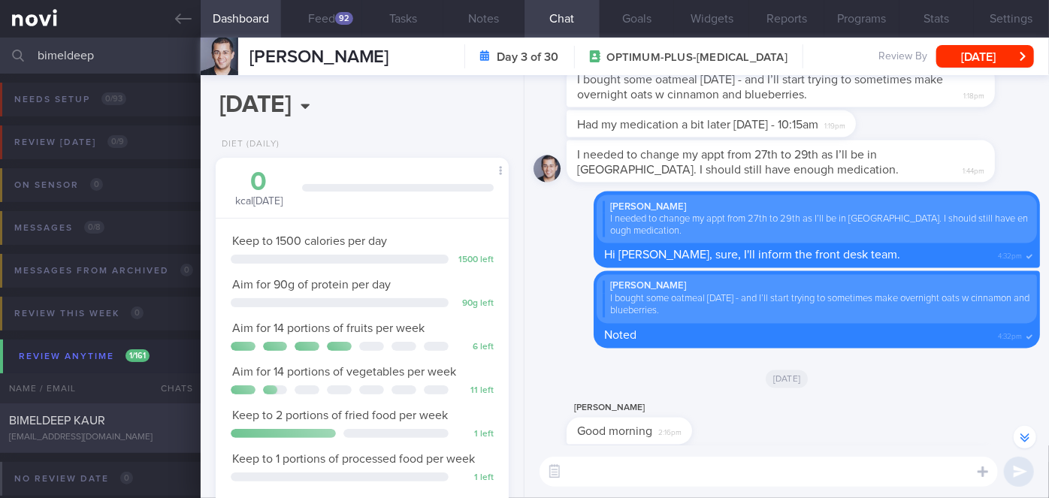
type input "bimeldeep"
click at [146, 418] on div "BIMELDEEP KAUR" at bounding box center [98, 420] width 179 height 15
select select "8"
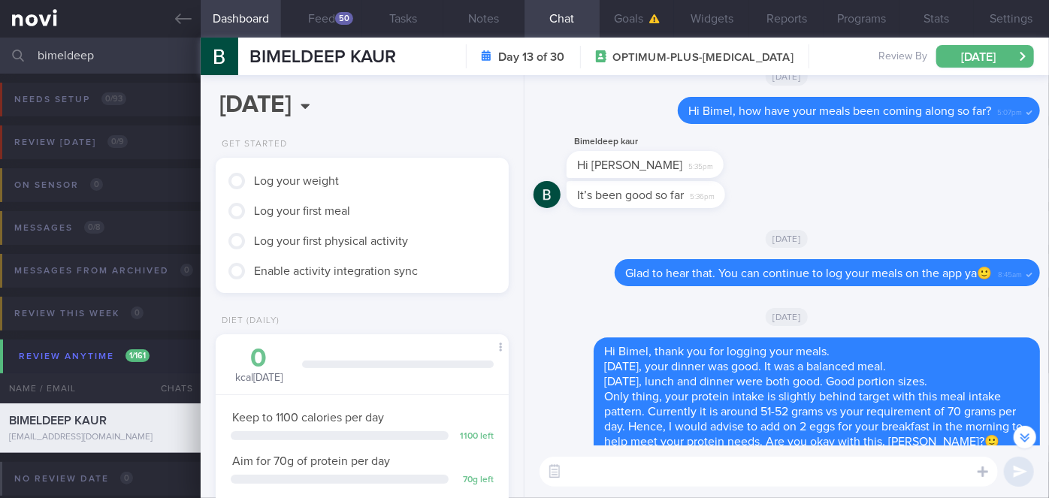
scroll to position [-478, 0]
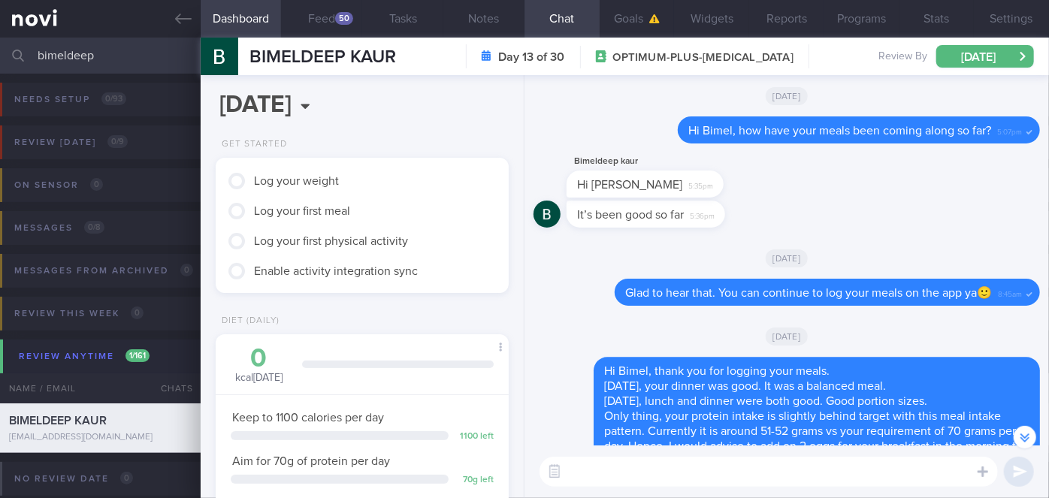
drag, startPoint x: 116, startPoint y: 56, endPoint x: 0, endPoint y: 53, distance: 115.8
click at [0, 53] on input "bimeldeep" at bounding box center [524, 56] width 1049 height 36
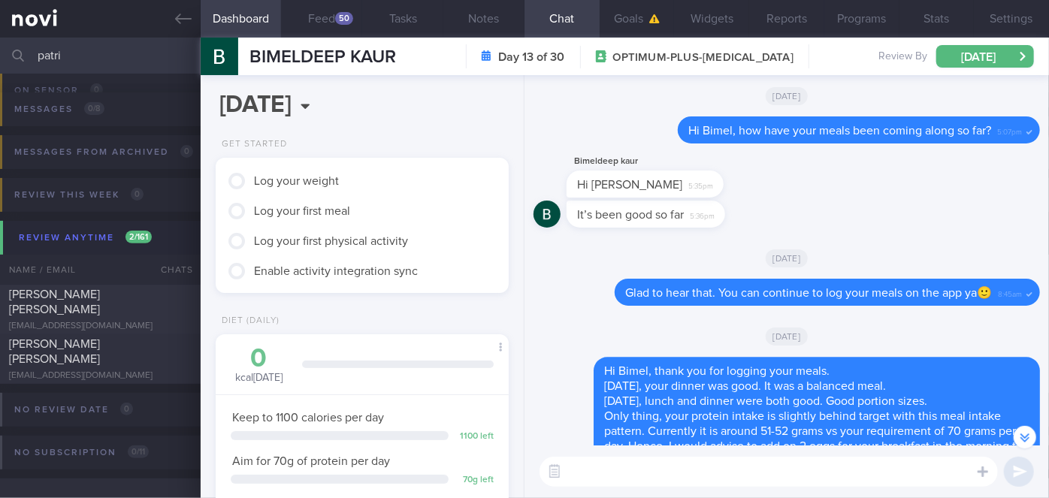
scroll to position [204, 0]
type input "patri"
click at [159, 289] on div at bounding box center [175, 285] width 33 height 8
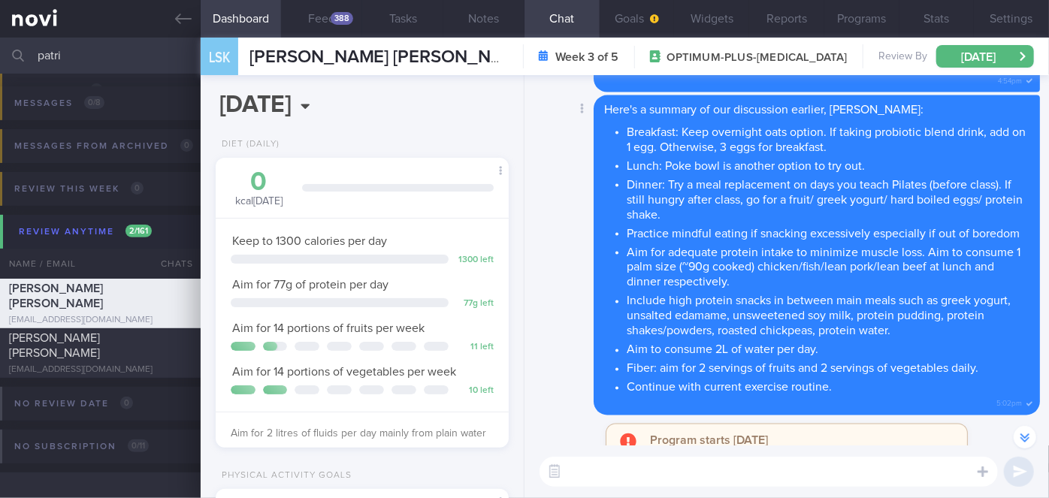
scroll to position [-956, 0]
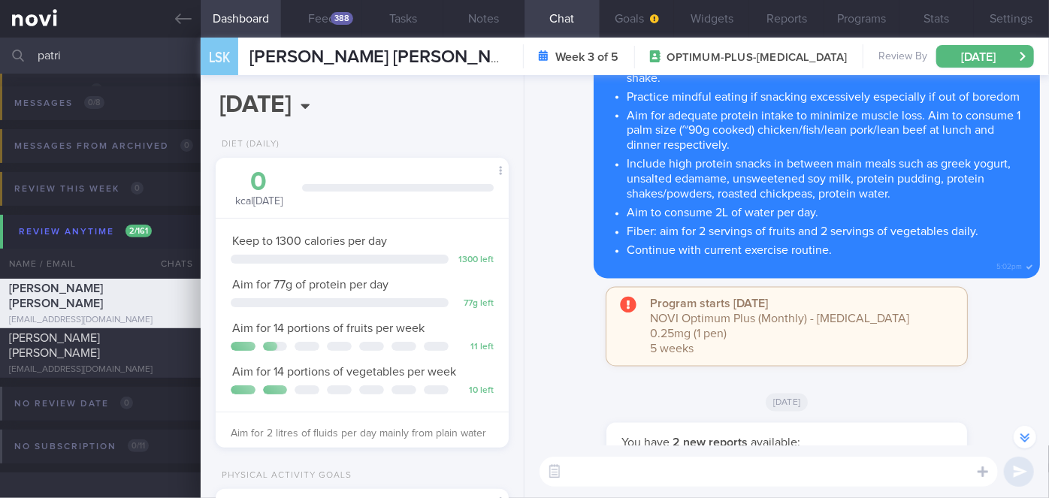
drag, startPoint x: 116, startPoint y: 47, endPoint x: 31, endPoint y: 47, distance: 85.0
click at [31, 47] on div "patri Assigned patients Assigned patients All active patients Archived patients" at bounding box center [524, 56] width 1049 height 36
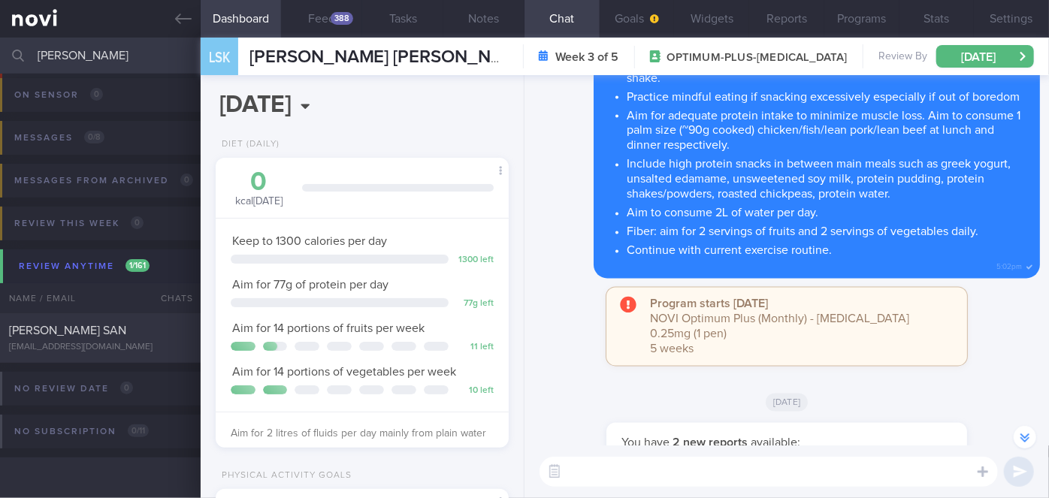
scroll to position [90, 0]
type input "[PERSON_NAME] san"
click at [152, 329] on div "[PERSON_NAME] SAN" at bounding box center [98, 330] width 179 height 15
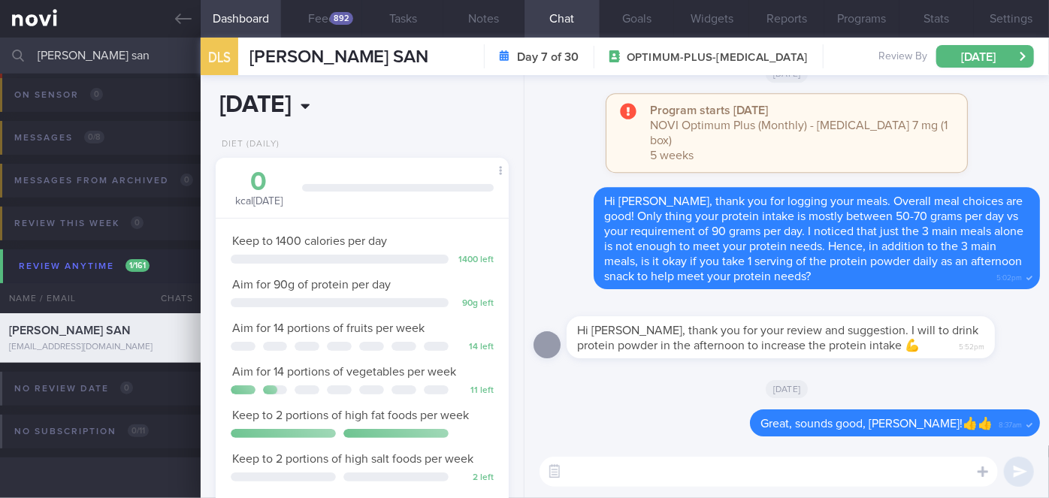
click at [349, 98] on input "[DATE]" at bounding box center [306, 105] width 181 height 38
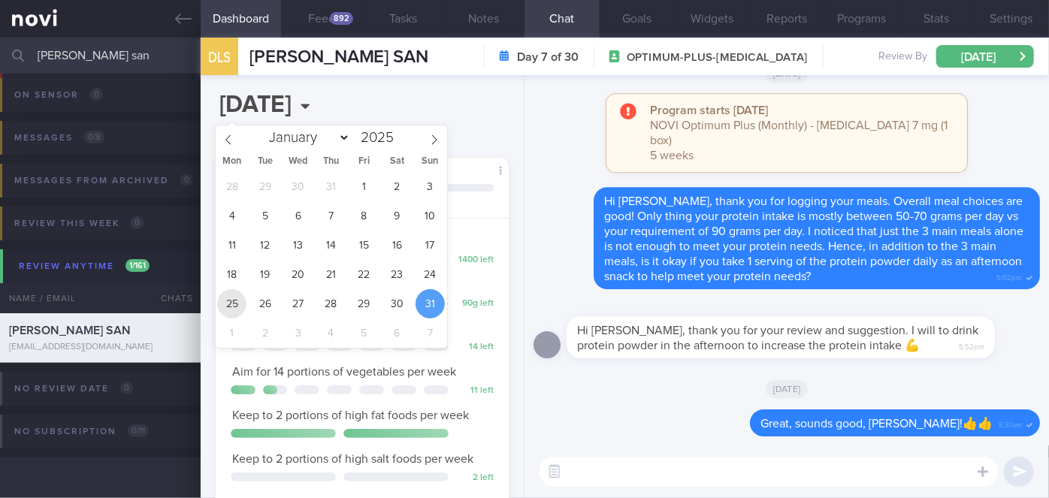
click at [229, 298] on span "25" at bounding box center [231, 303] width 29 height 29
type input "[DATE]"
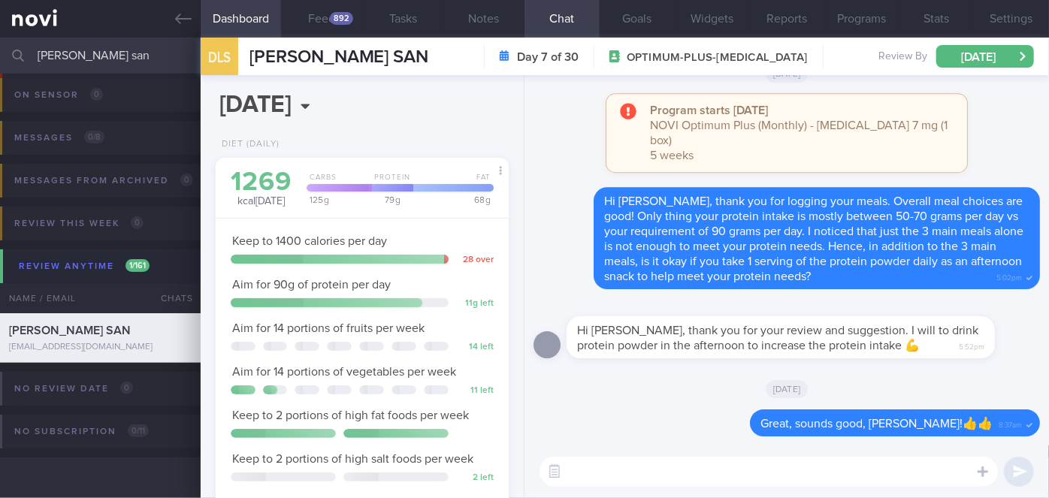
scroll to position [149, 256]
click at [317, 15] on button "Feed 892" at bounding box center [321, 19] width 81 height 38
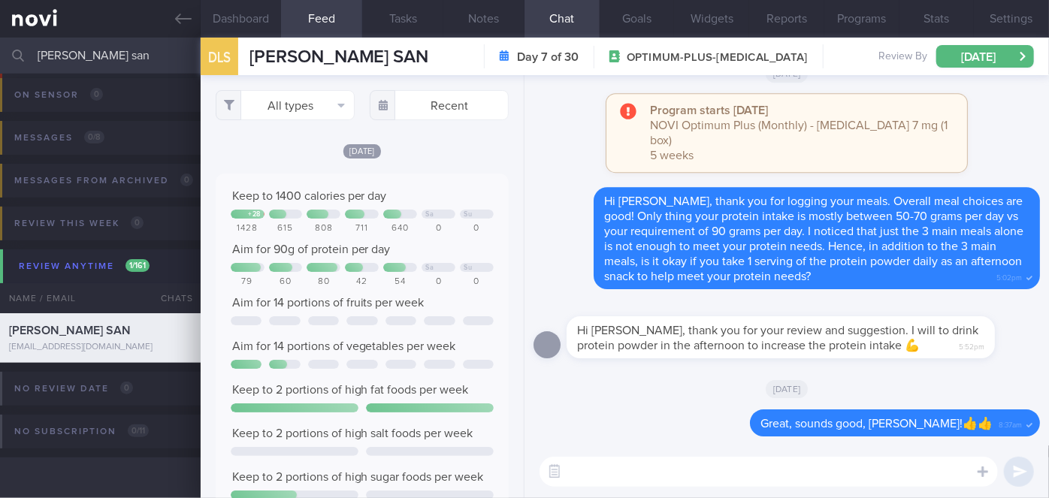
scroll to position [65, 263]
click at [35, 53] on input "[PERSON_NAME] san" at bounding box center [524, 56] width 1049 height 36
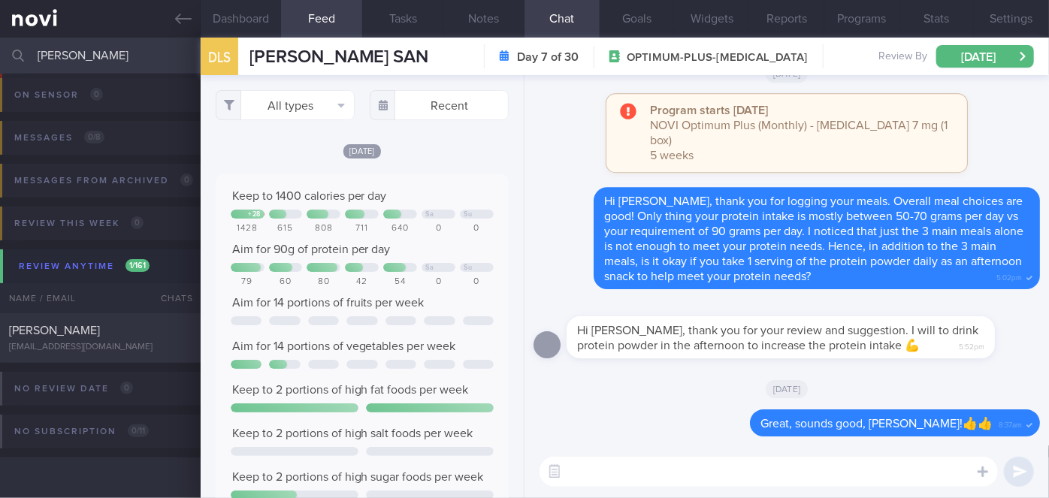
scroll to position [90, 0]
type input "[PERSON_NAME]"
click at [164, 340] on div "[PERSON_NAME] [EMAIL_ADDRESS][DOMAIN_NAME]" at bounding box center [100, 338] width 201 height 30
type input "[DATE]"
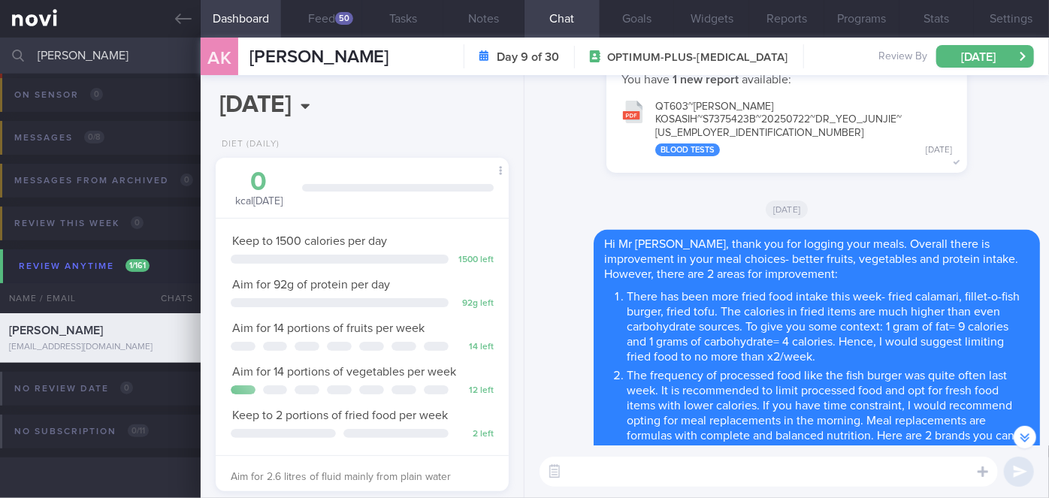
scroll to position [-2119, 0]
